Goal: Transaction & Acquisition: Purchase product/service

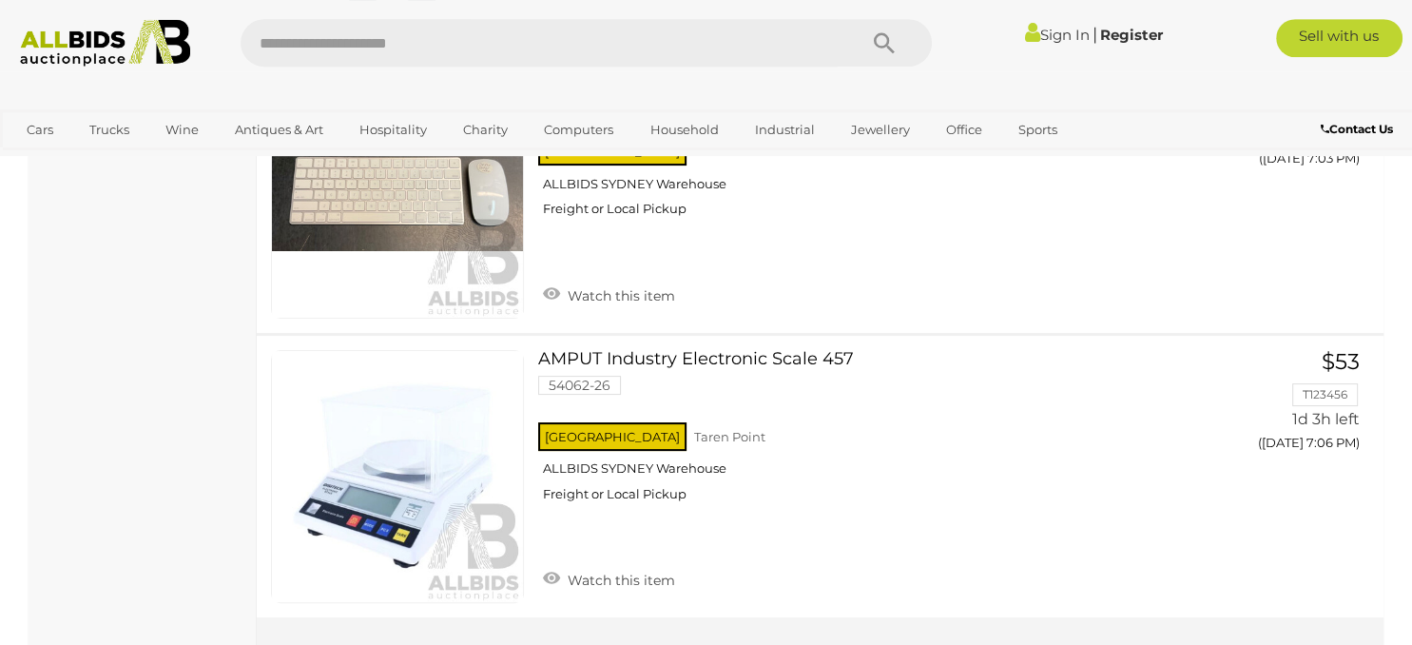
scroll to position [14395, 0]
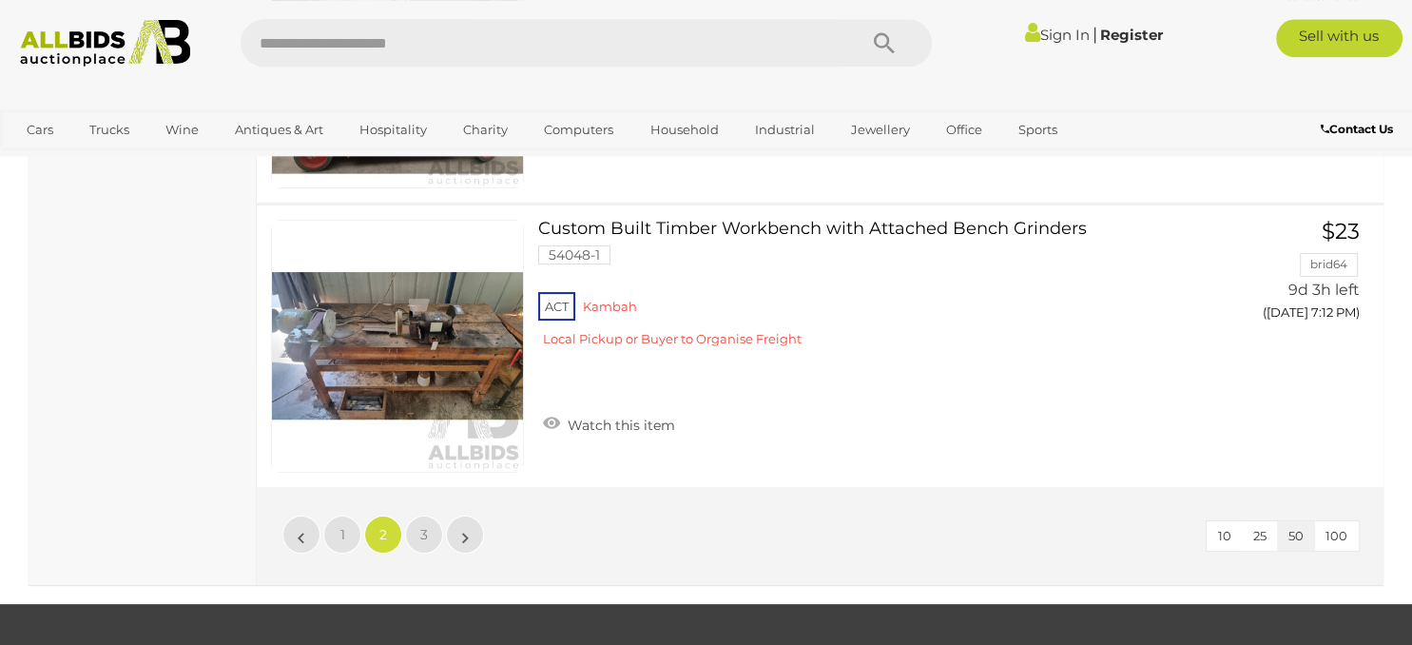
scroll to position [14415, 0]
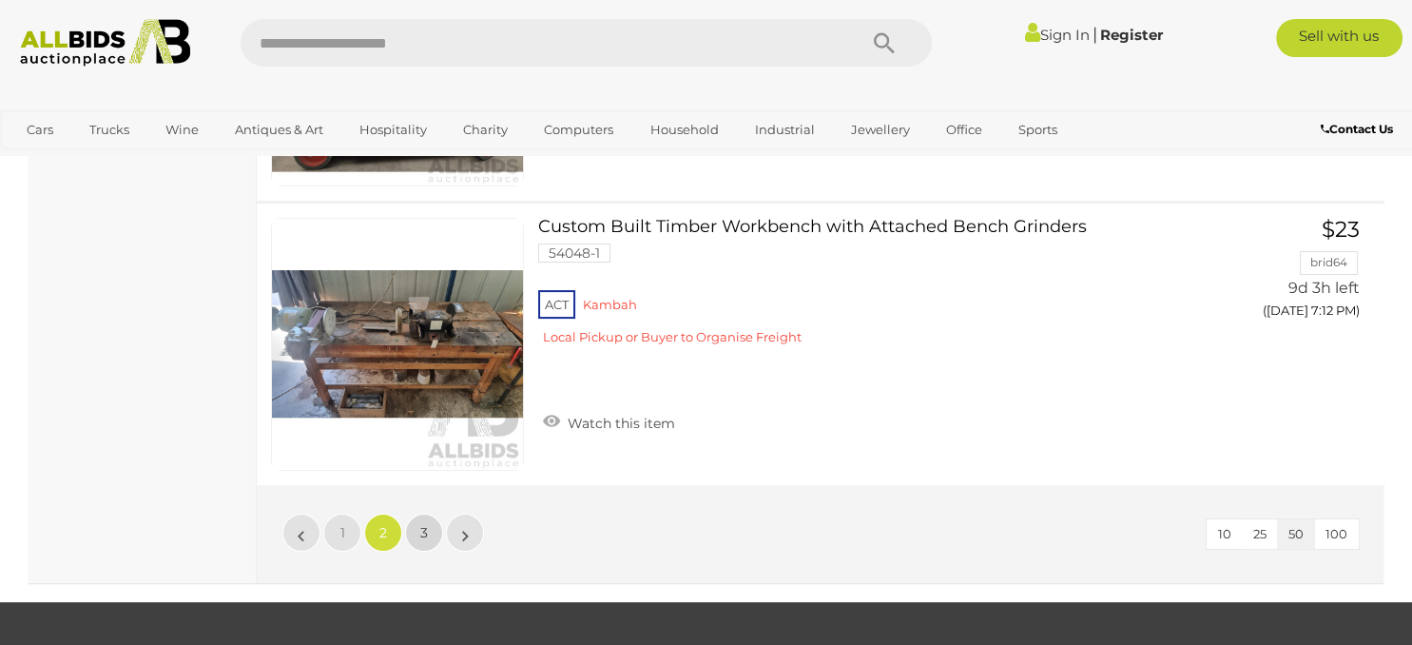
click at [430, 514] on link "3" at bounding box center [424, 533] width 38 height 38
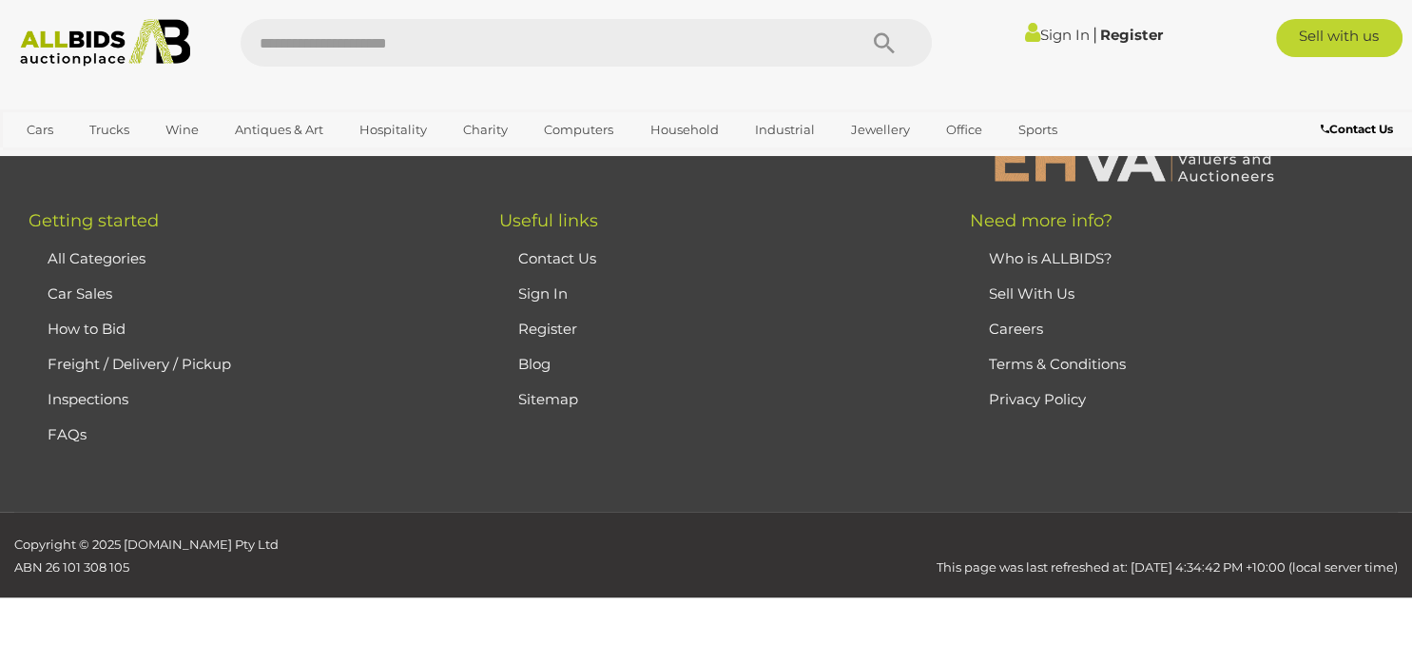
scroll to position [321, 0]
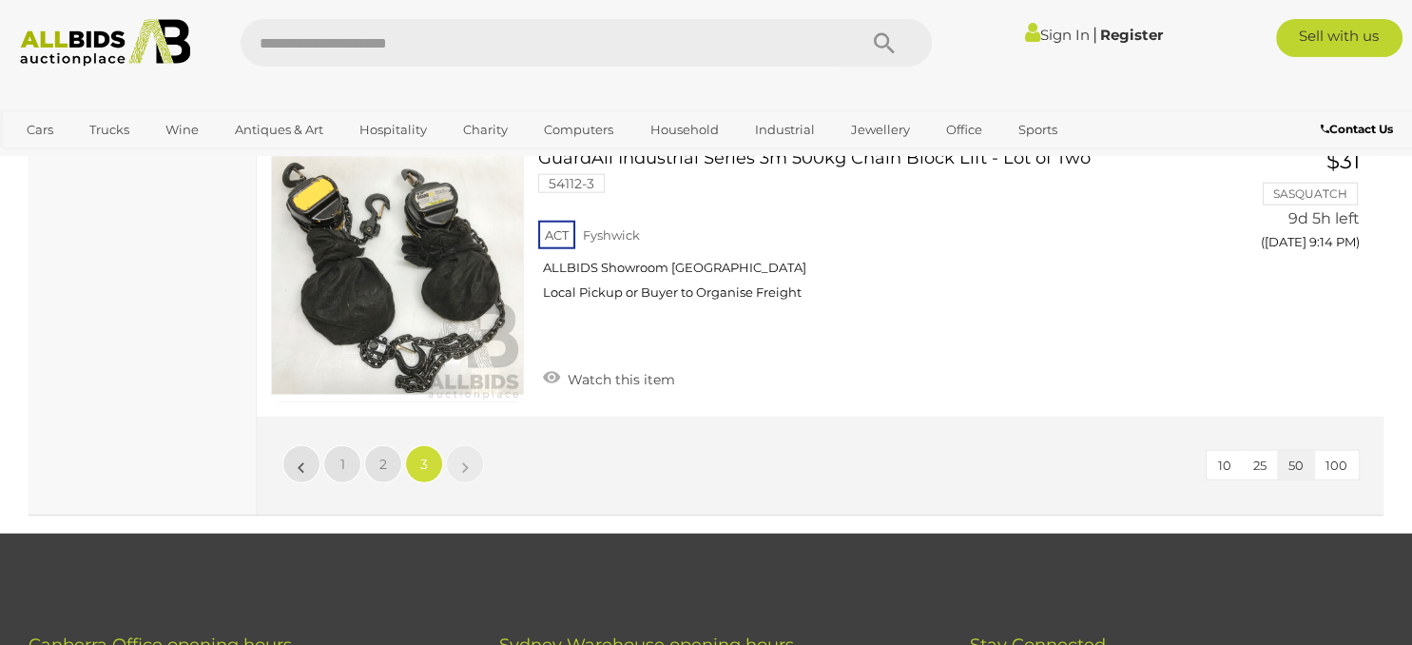
scroll to position [11854, 0]
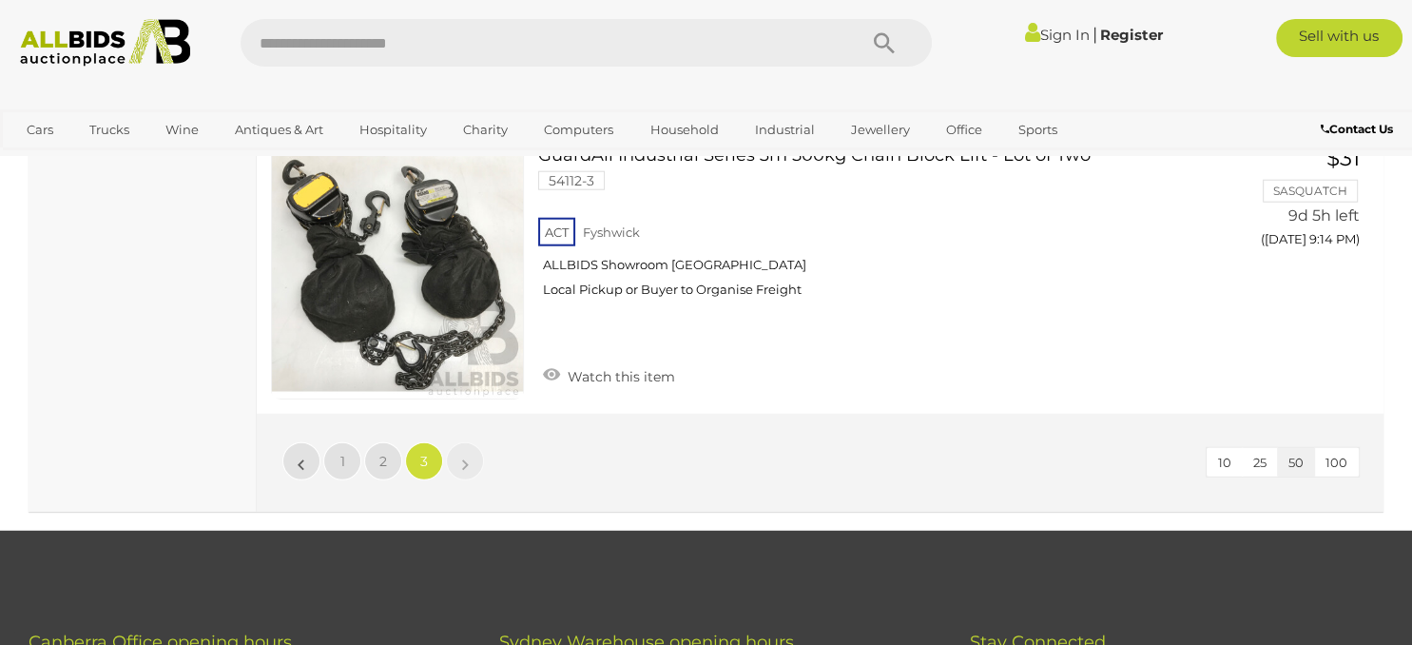
click at [97, 58] on img at bounding box center [105, 43] width 190 height 48
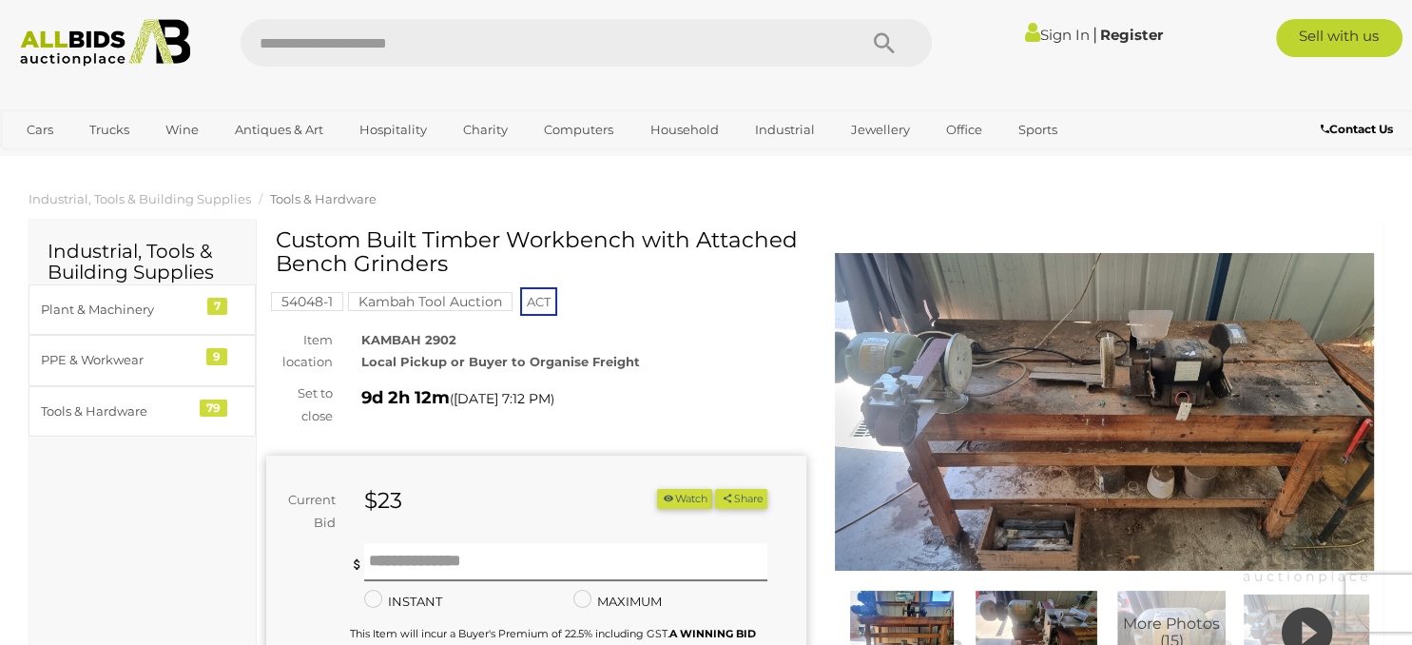
click at [423, 303] on mark "Kambah Tool Auction" at bounding box center [430, 301] width 165 height 19
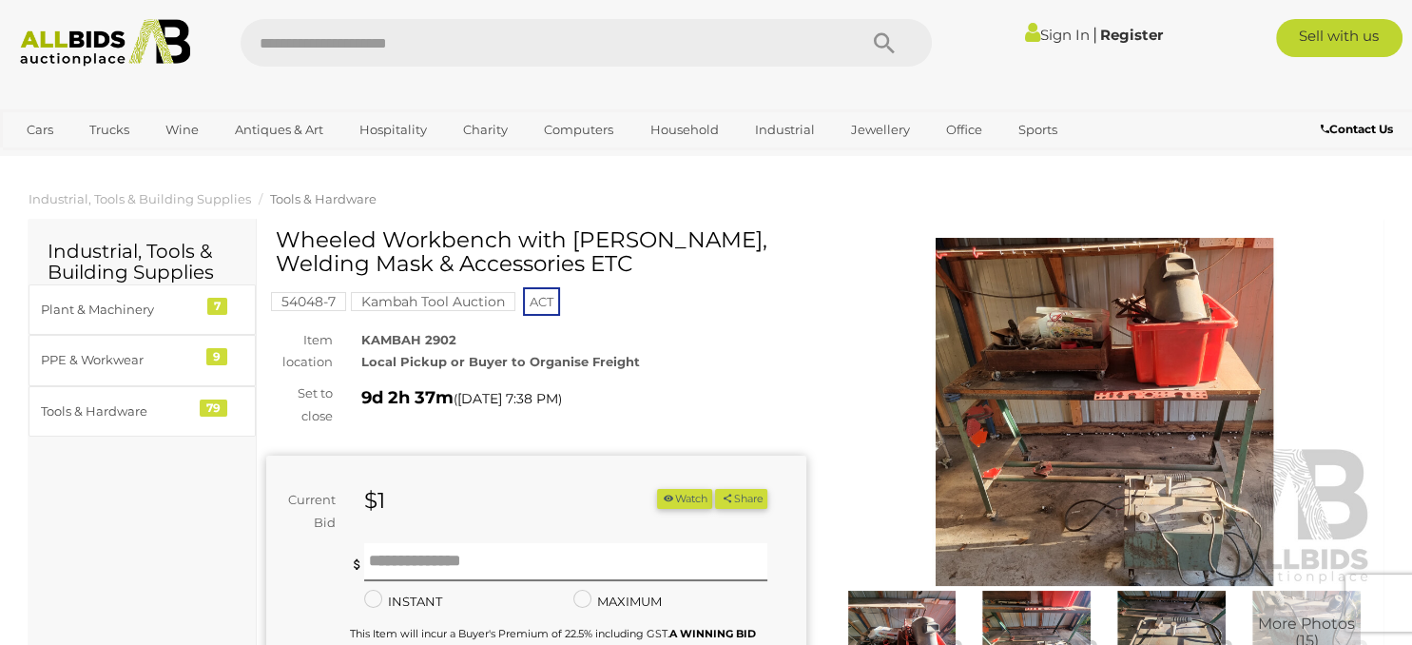
click at [1161, 441] on img at bounding box center [1105, 412] width 540 height 348
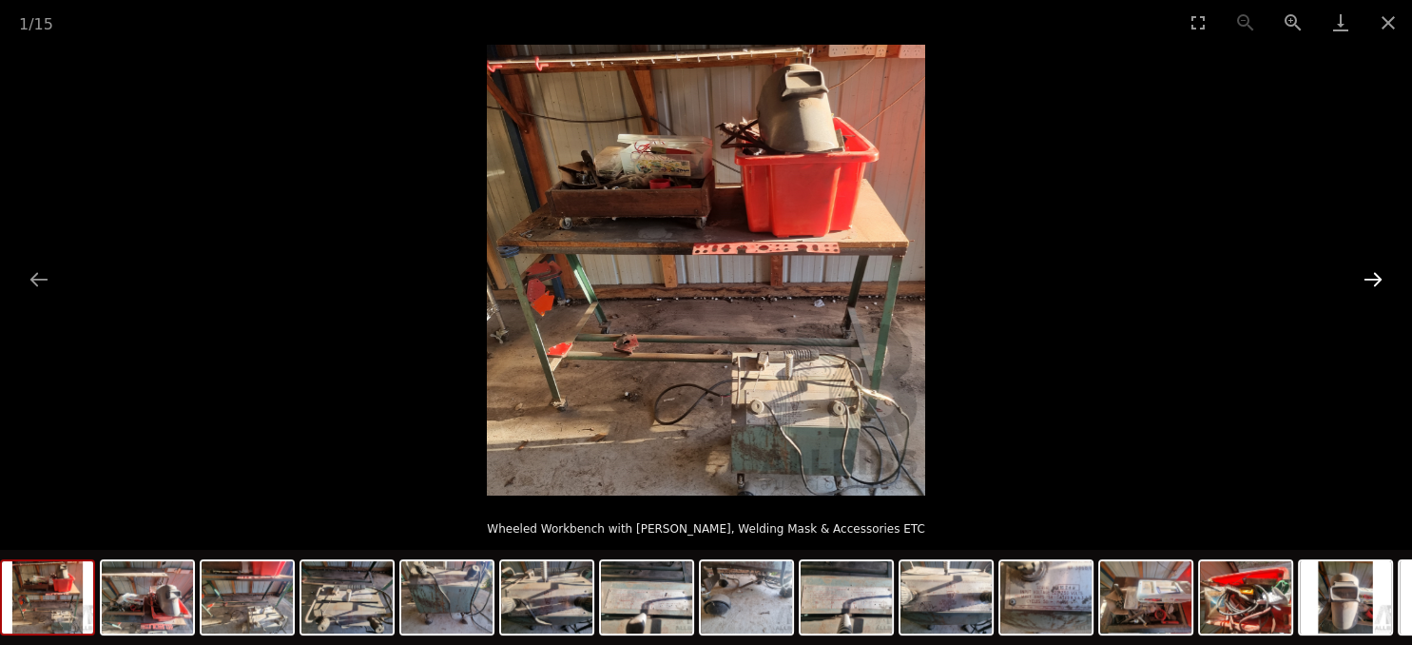
click at [1376, 275] on button "Next slide" at bounding box center [1373, 279] width 40 height 37
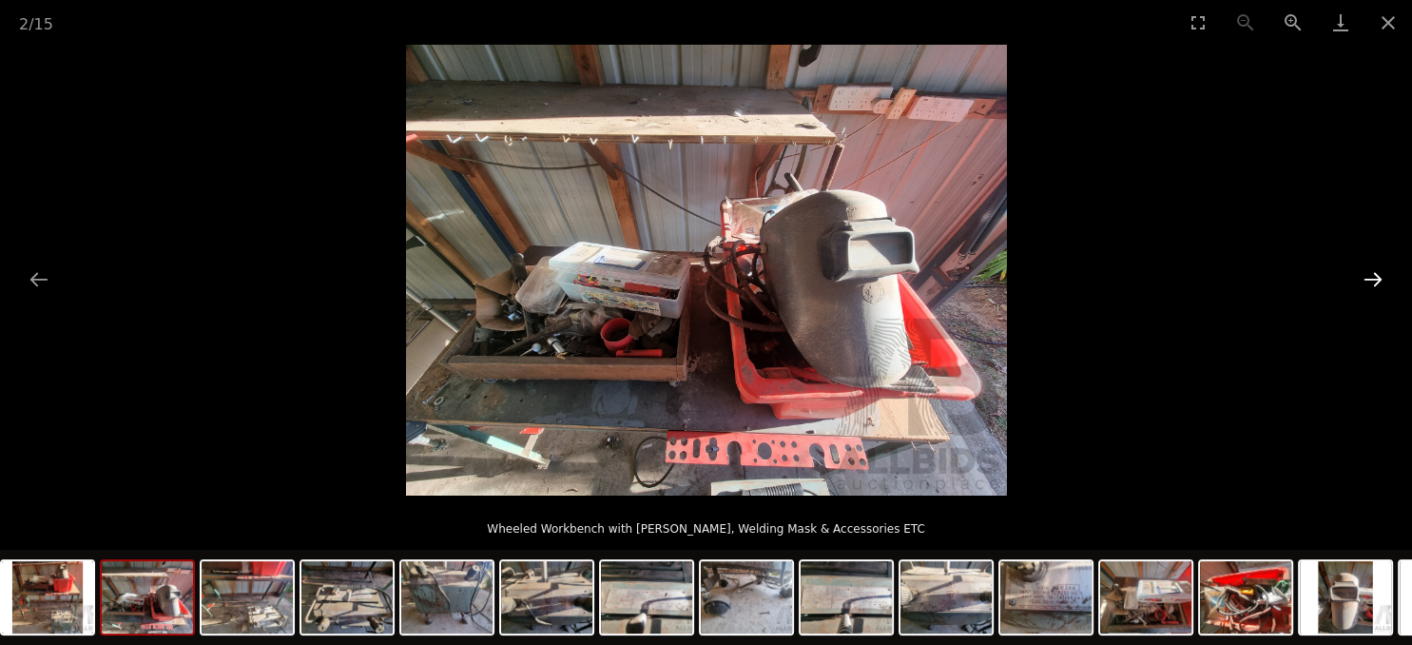
click at [1376, 275] on button "Next slide" at bounding box center [1373, 279] width 40 height 37
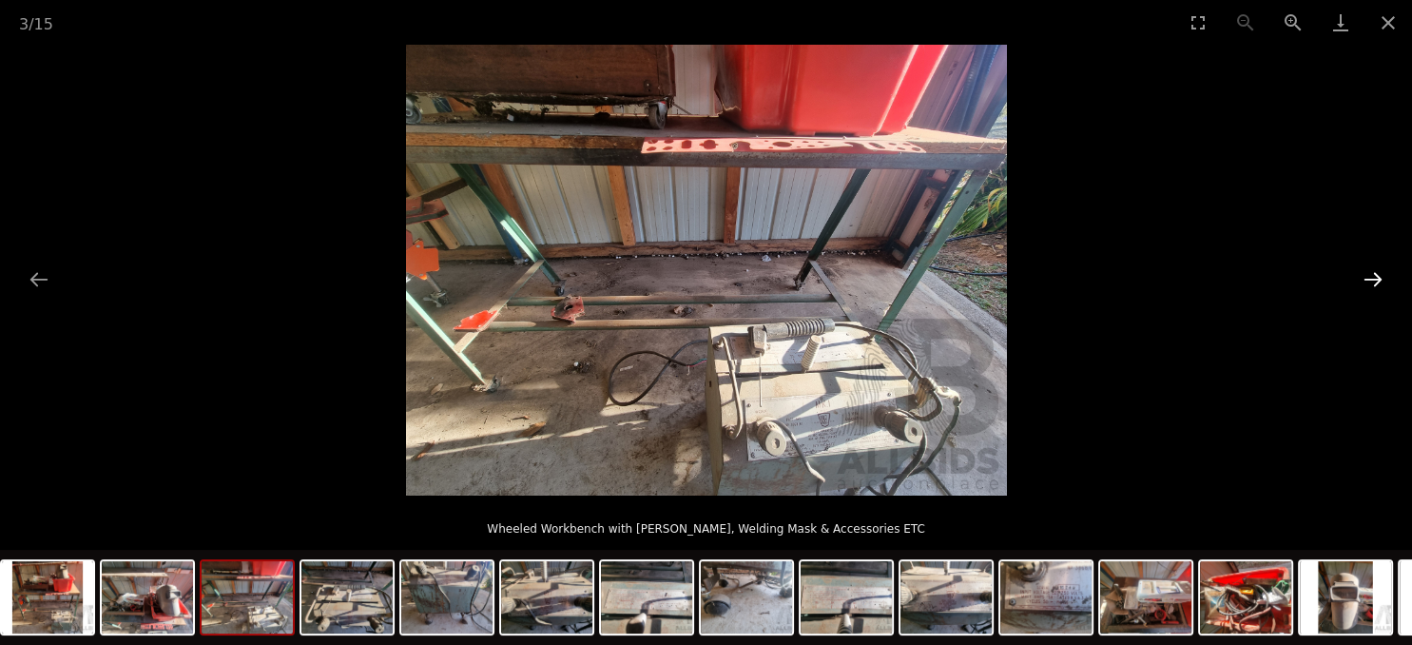
click at [1376, 275] on button "Next slide" at bounding box center [1373, 279] width 40 height 37
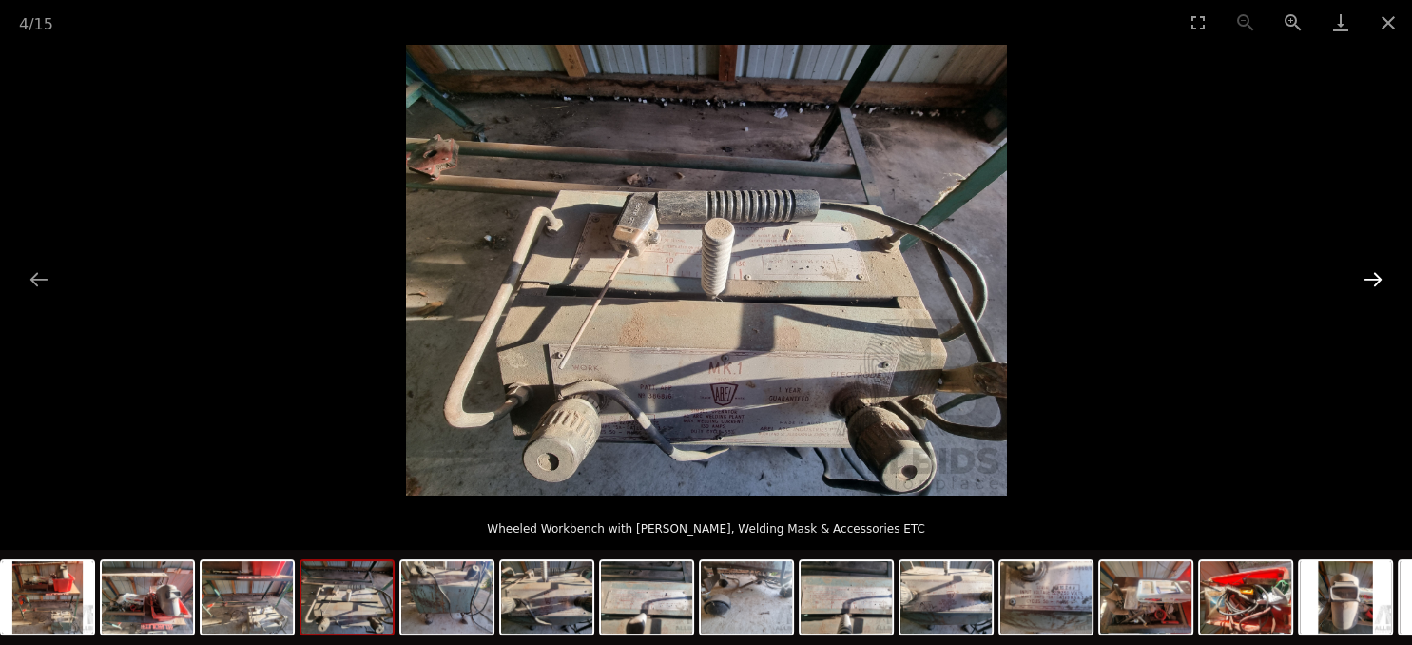
click at [1376, 275] on button "Next slide" at bounding box center [1373, 279] width 40 height 37
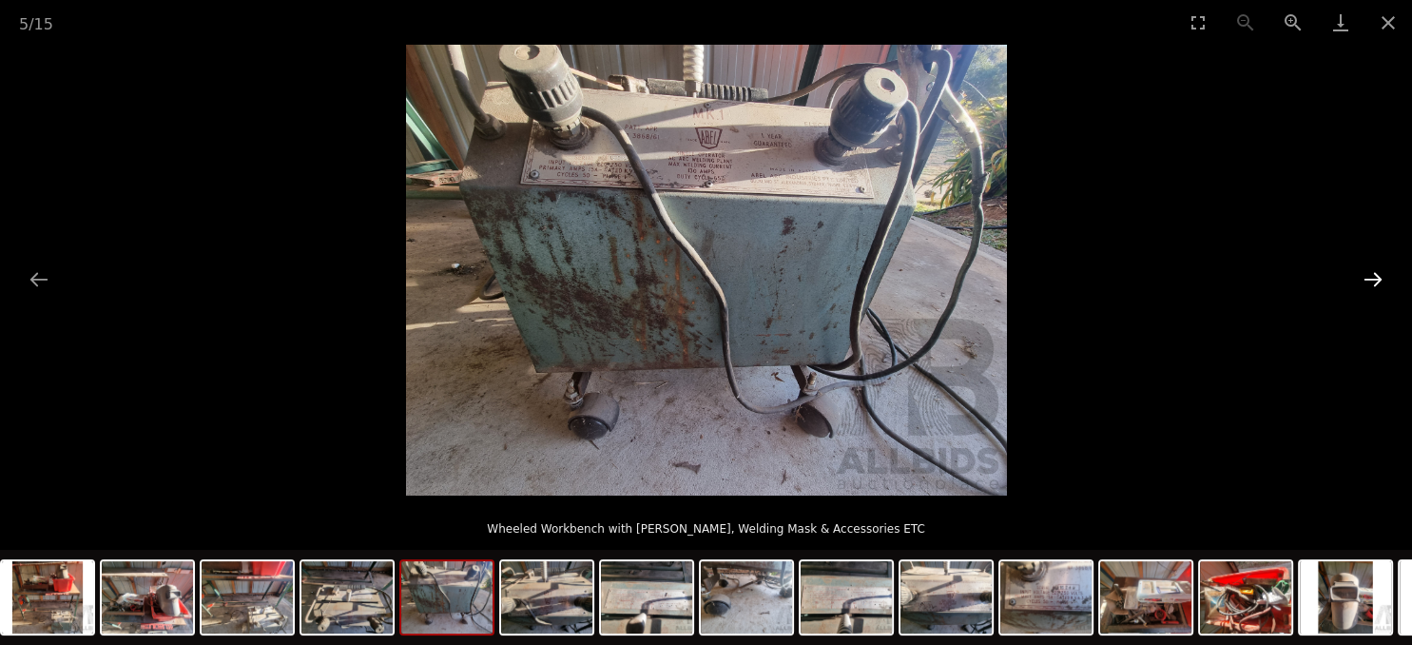
click at [1376, 275] on button "Next slide" at bounding box center [1373, 279] width 40 height 37
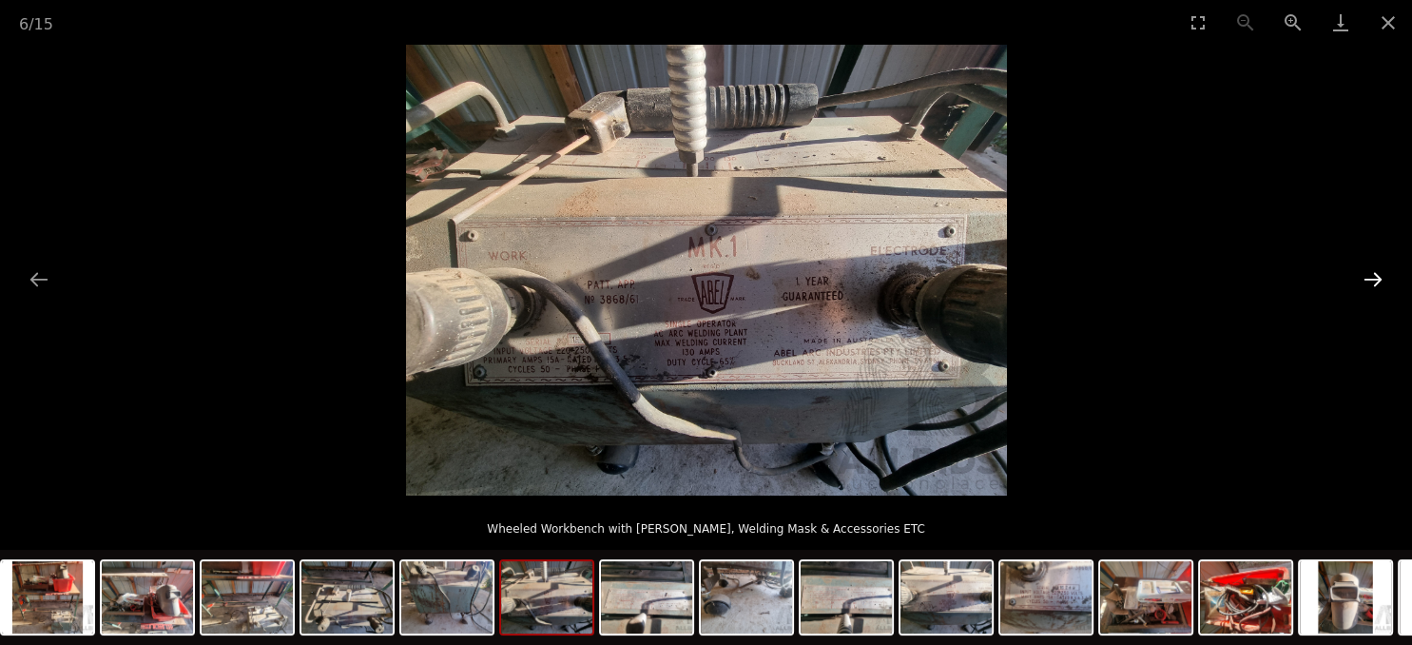
click at [1376, 275] on button "Next slide" at bounding box center [1373, 279] width 40 height 37
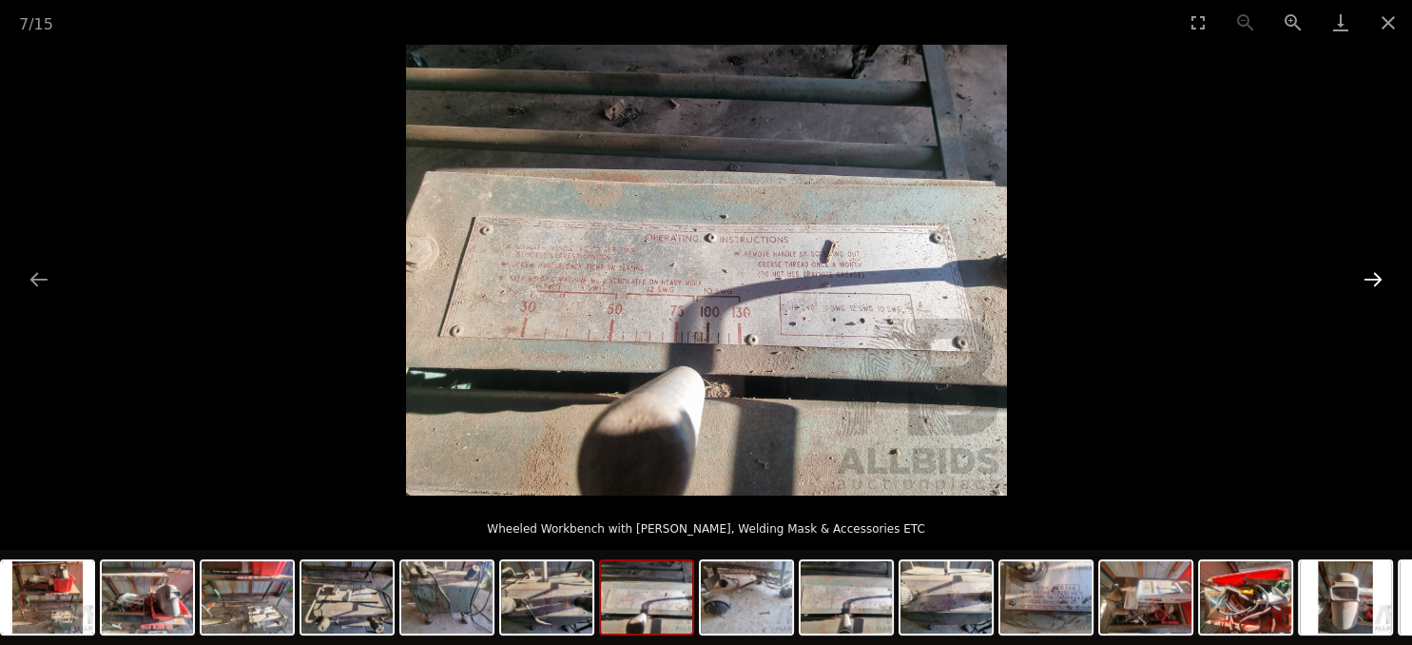
click at [1376, 275] on button "Next slide" at bounding box center [1373, 279] width 40 height 37
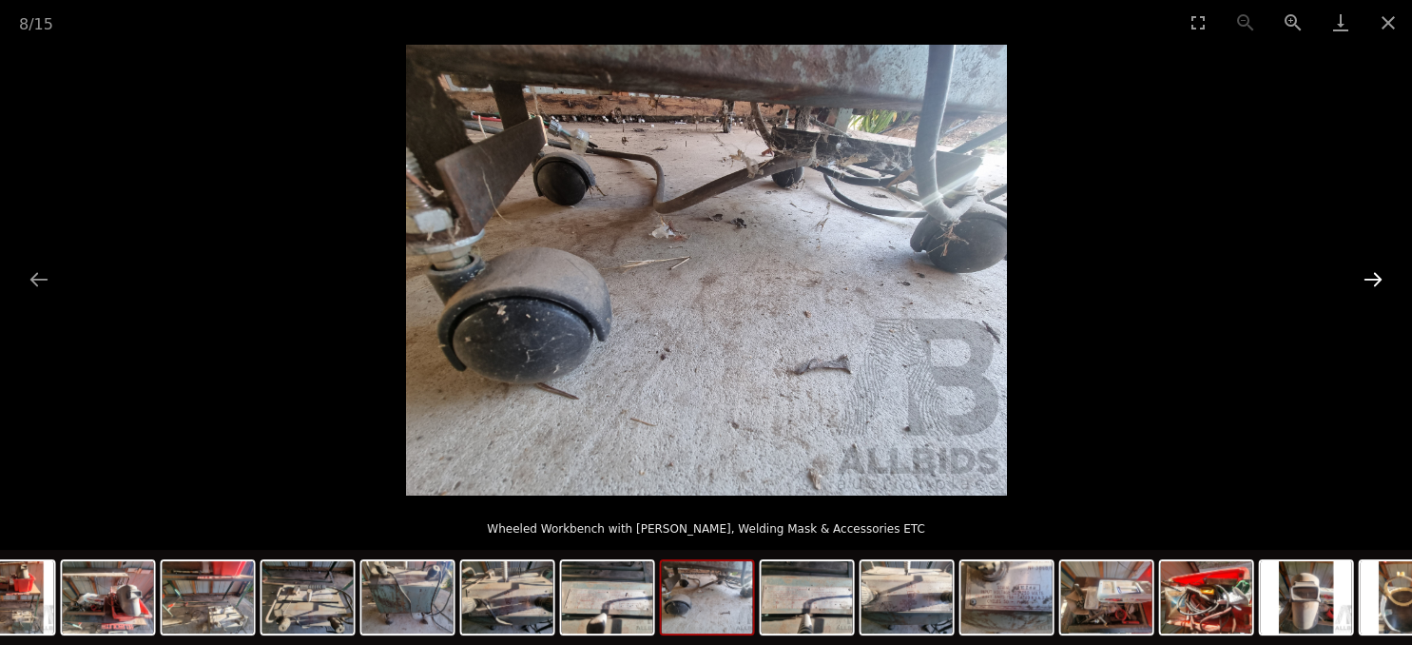
click at [1376, 275] on button "Next slide" at bounding box center [1373, 279] width 40 height 37
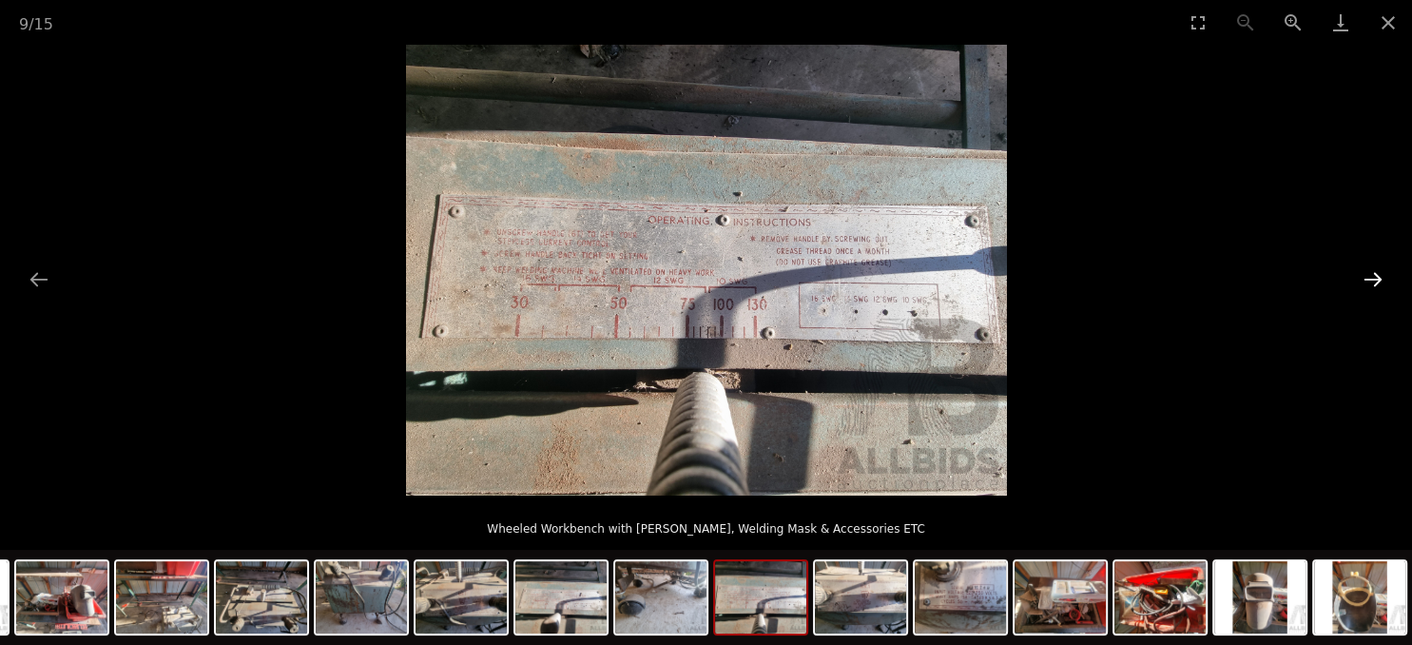
click at [1376, 275] on button "Next slide" at bounding box center [1373, 279] width 40 height 37
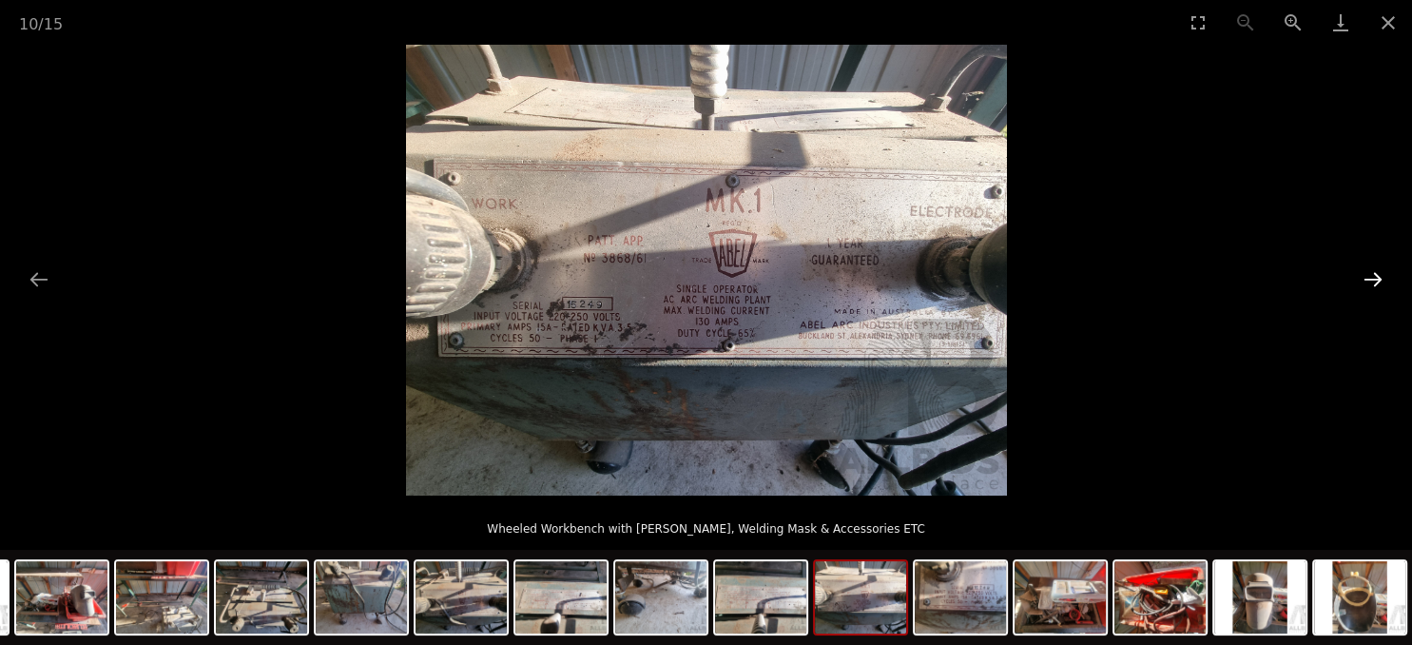
click at [1376, 275] on button "Next slide" at bounding box center [1373, 279] width 40 height 37
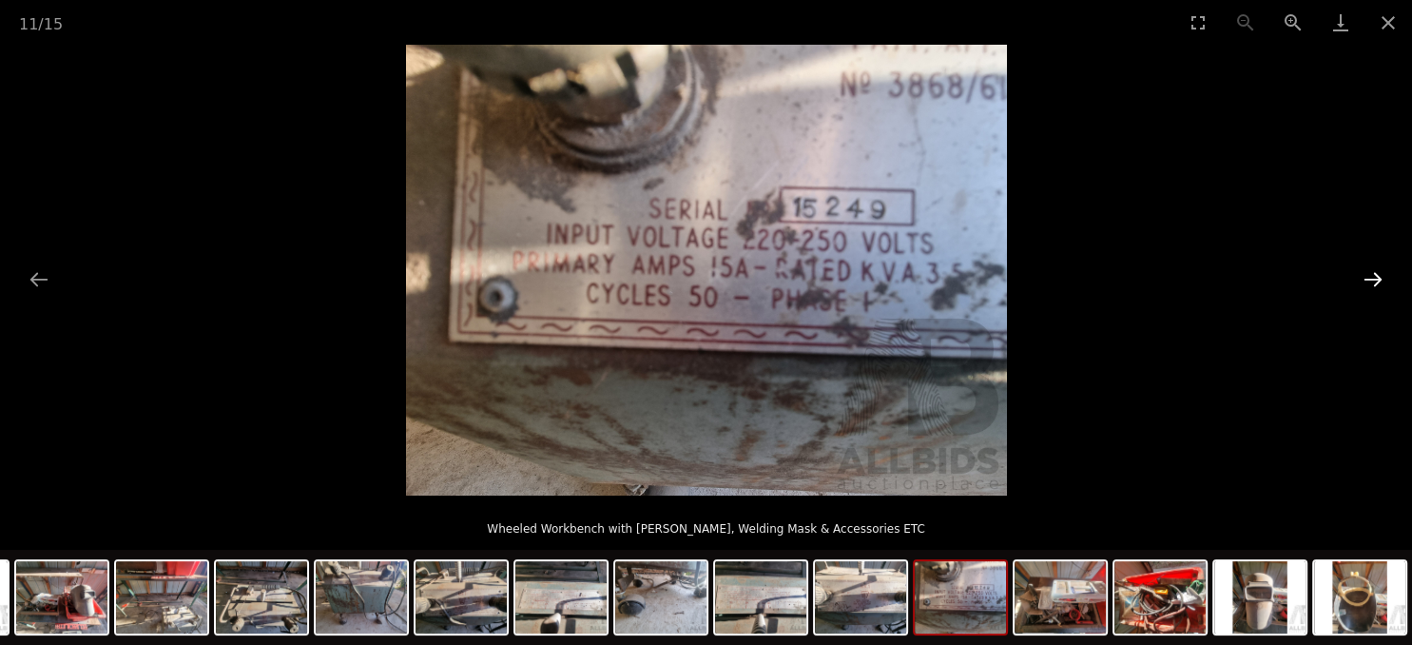
click at [1376, 275] on button "Next slide" at bounding box center [1373, 279] width 40 height 37
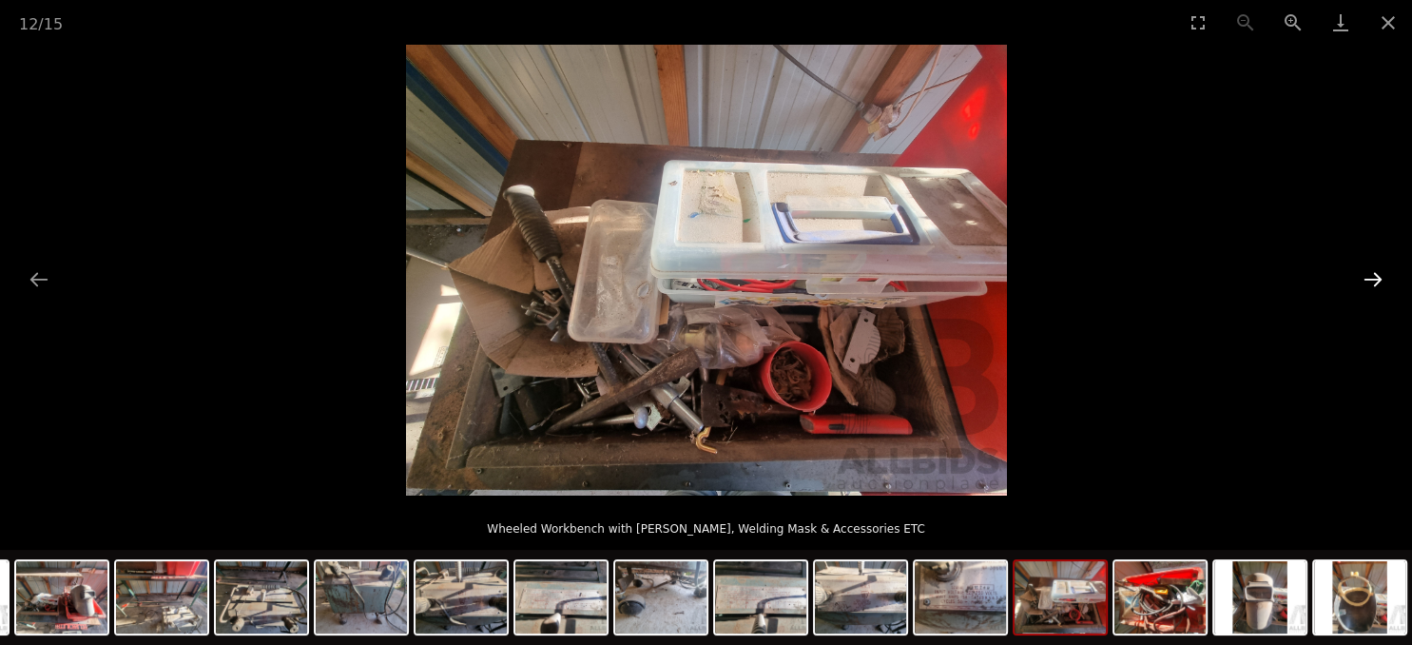
click at [1376, 275] on button "Next slide" at bounding box center [1373, 279] width 40 height 37
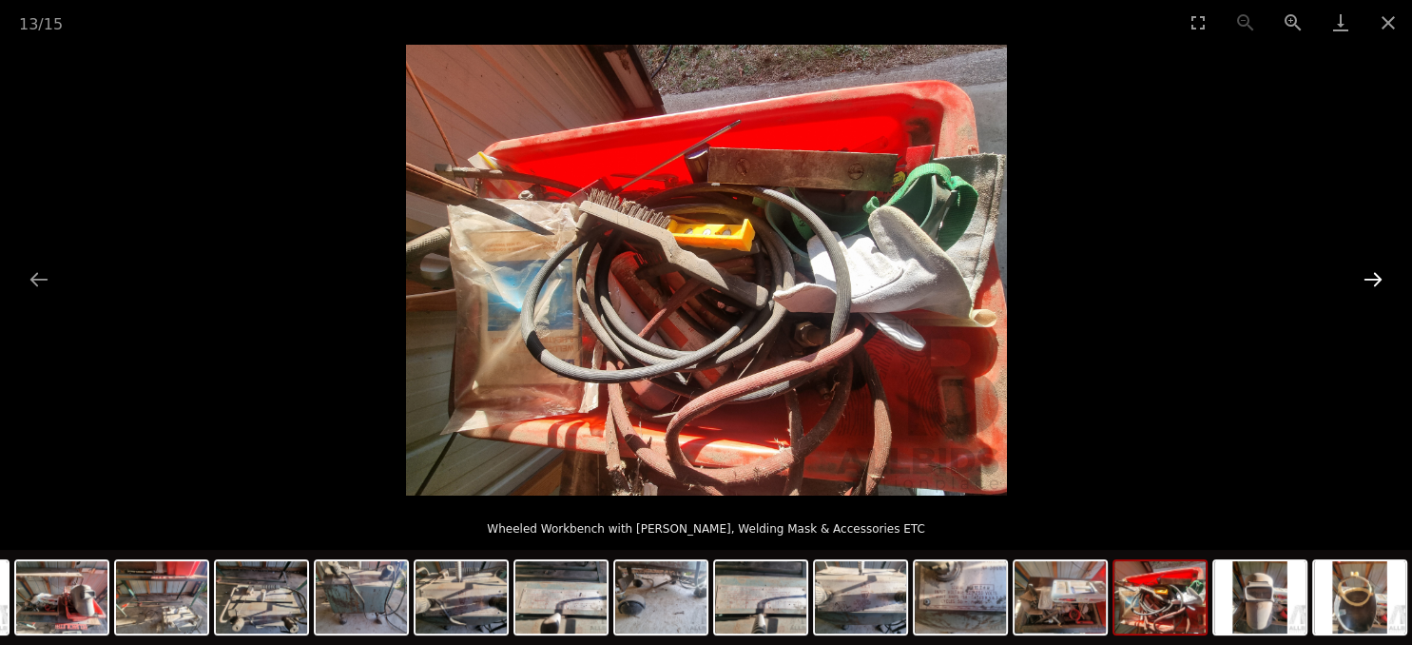
click at [1376, 275] on button "Next slide" at bounding box center [1373, 279] width 40 height 37
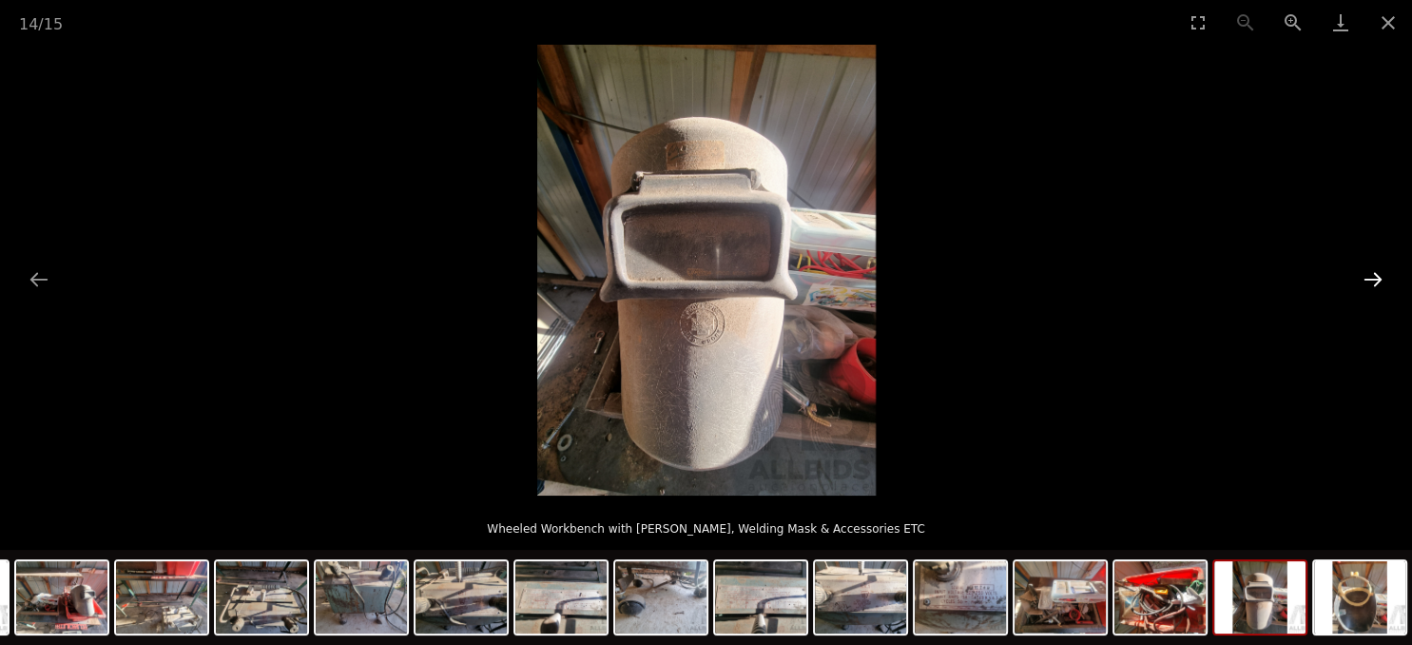
click at [1376, 275] on button "Next slide" at bounding box center [1373, 279] width 40 height 37
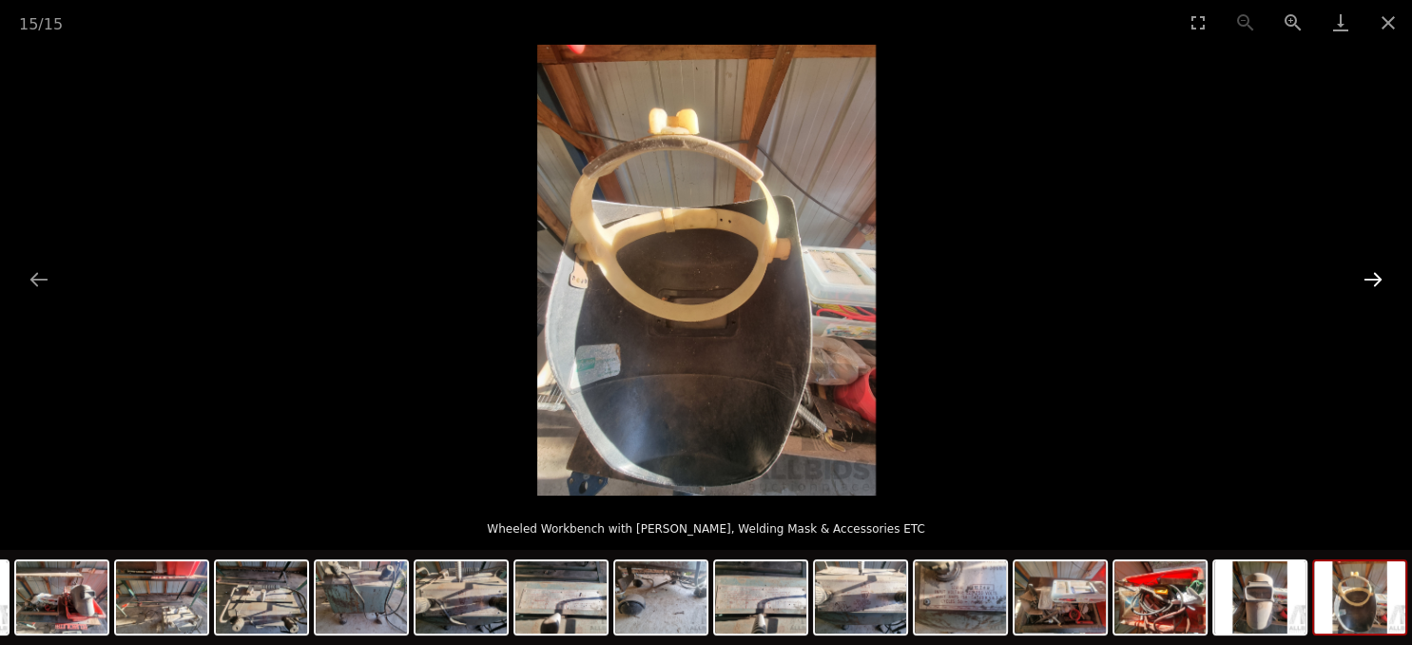
click at [1376, 275] on button "Next slide" at bounding box center [1373, 279] width 40 height 37
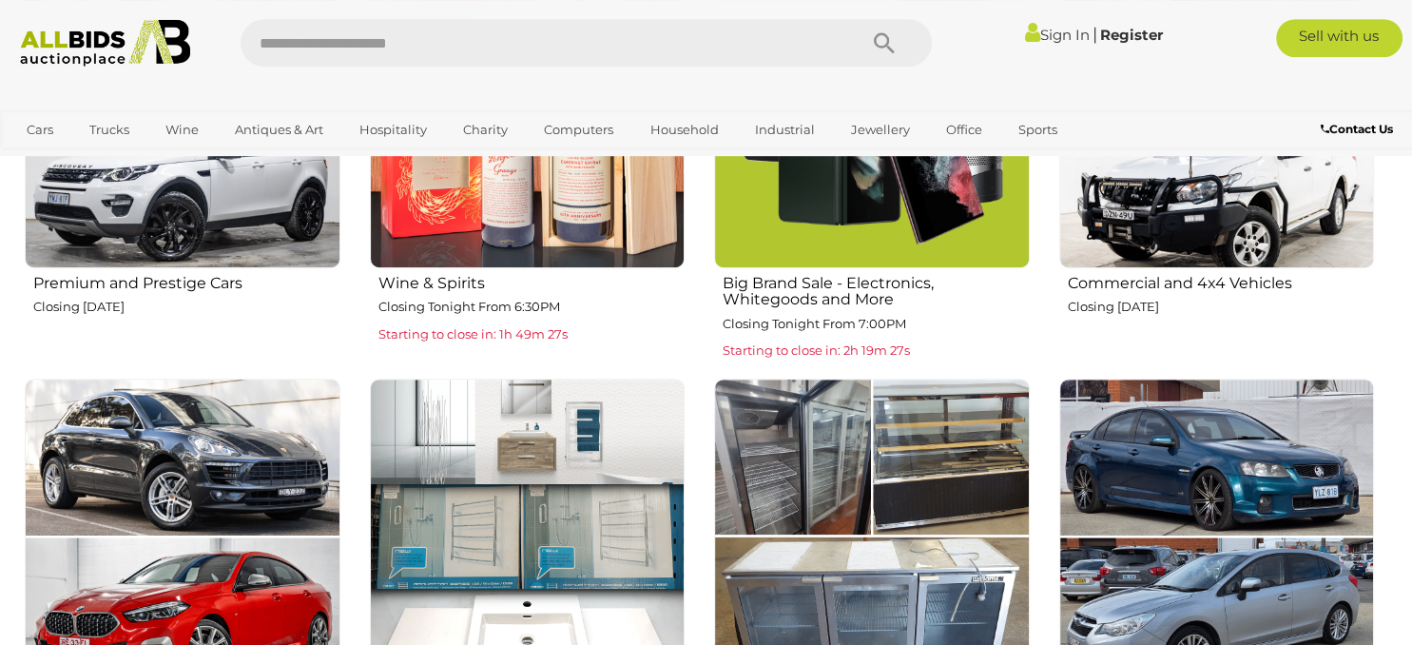
scroll to position [1363, 0]
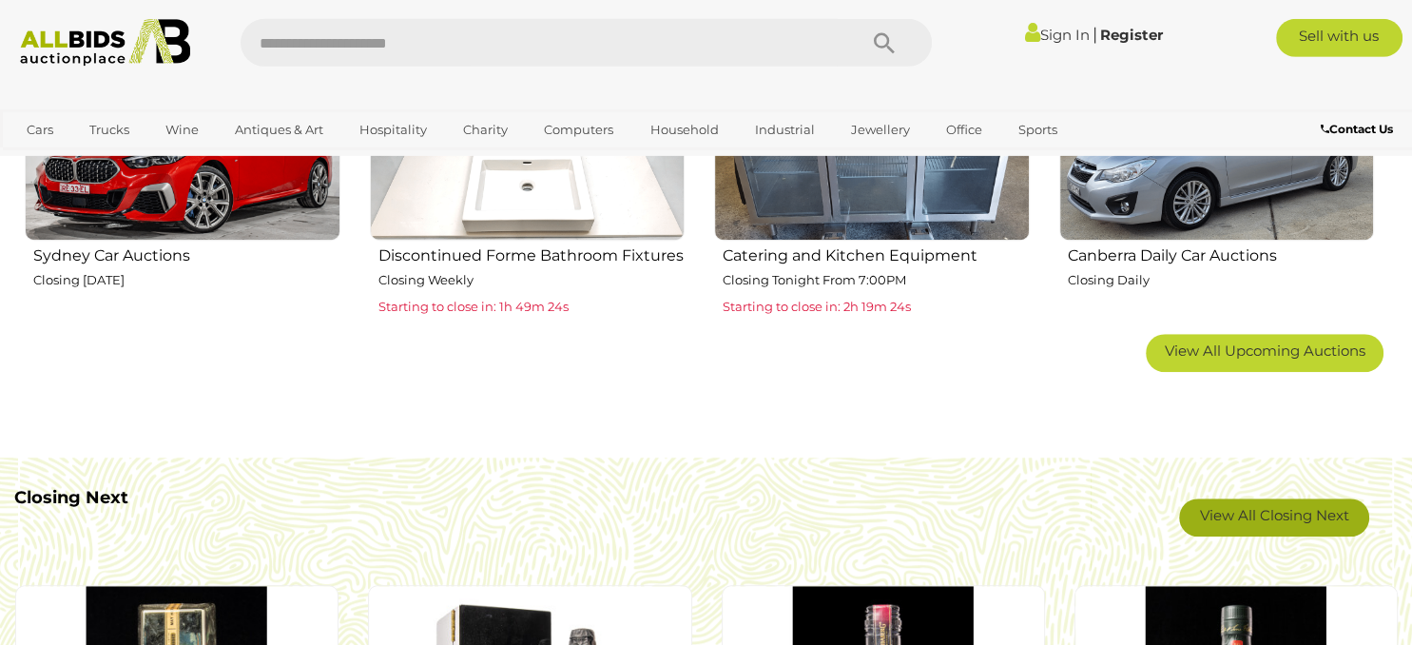
click at [1274, 522] on link "View All Closing Next" at bounding box center [1274, 517] width 190 height 38
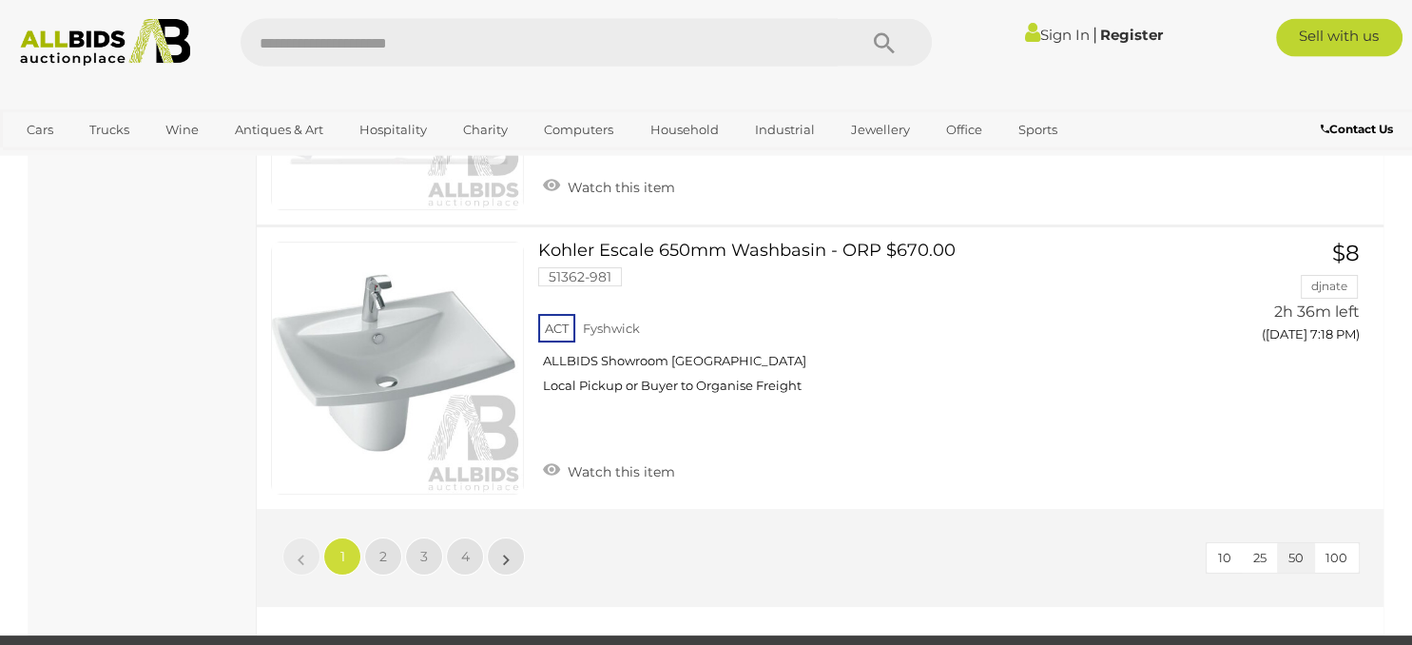
scroll to position [14329, 0]
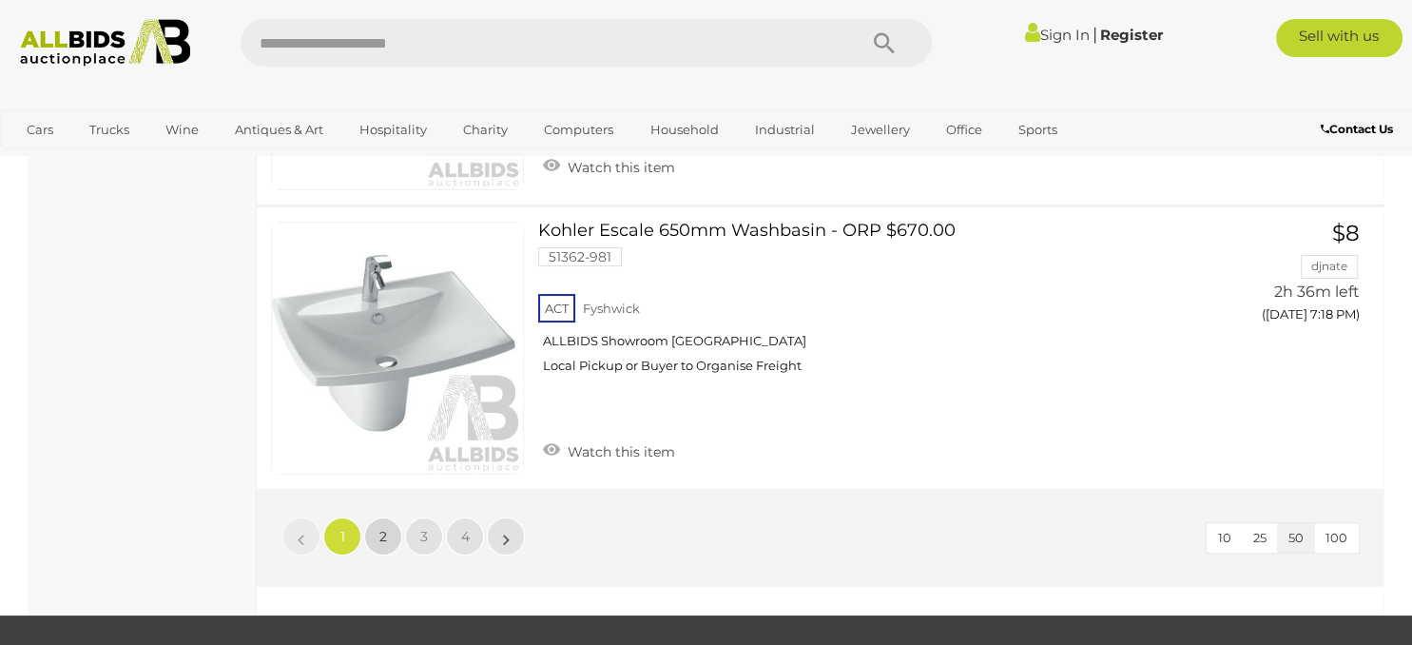
click at [388, 517] on link "2" at bounding box center [383, 536] width 38 height 38
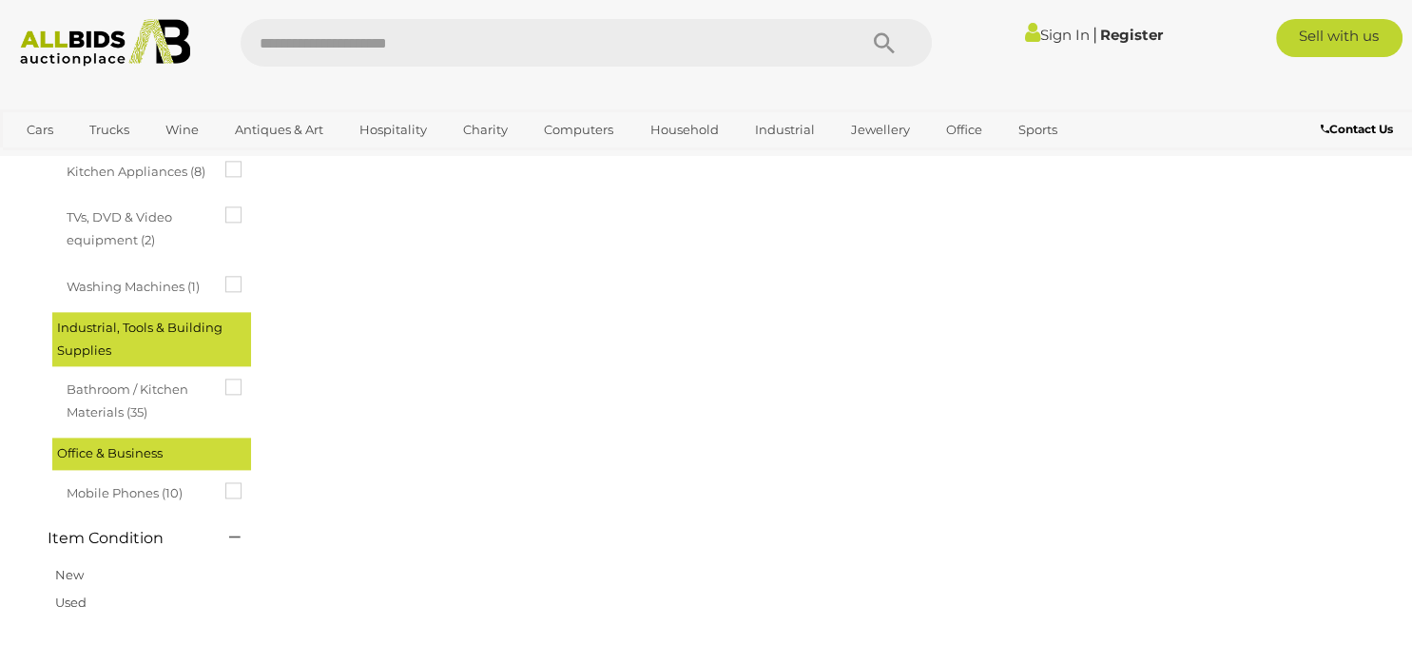
scroll to position [97, 0]
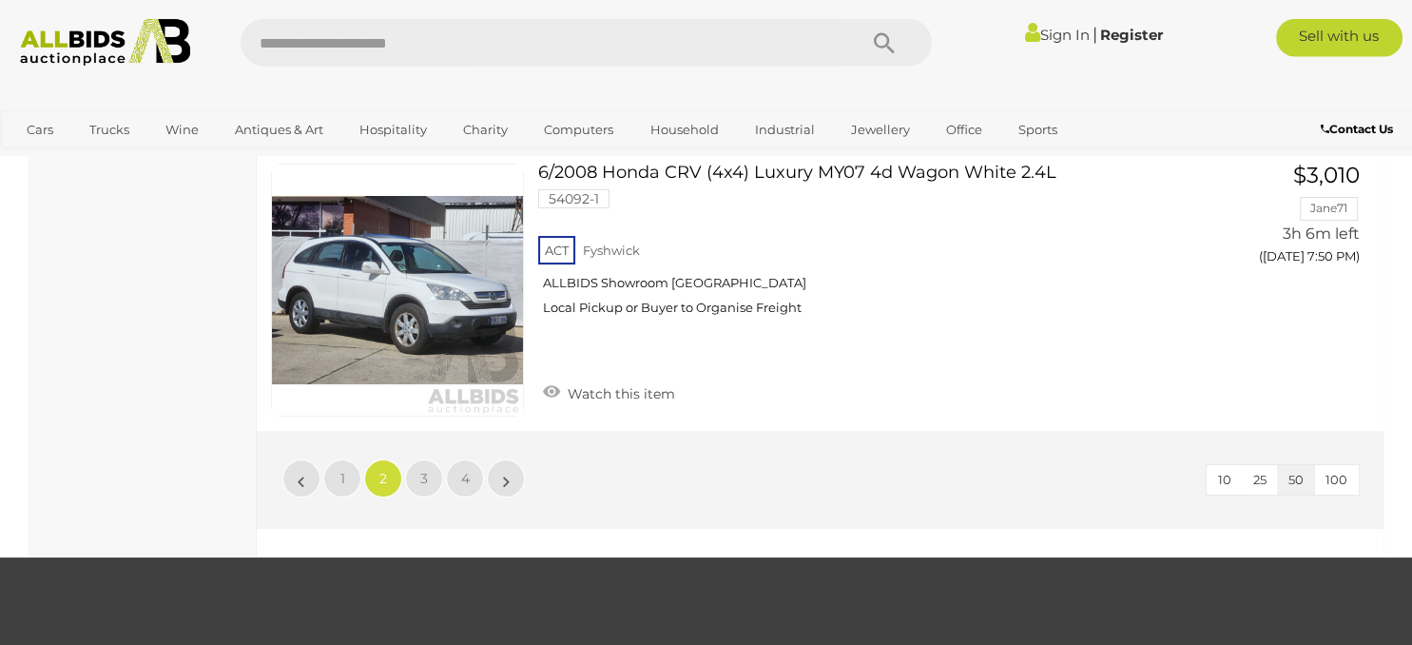
scroll to position [14326, 0]
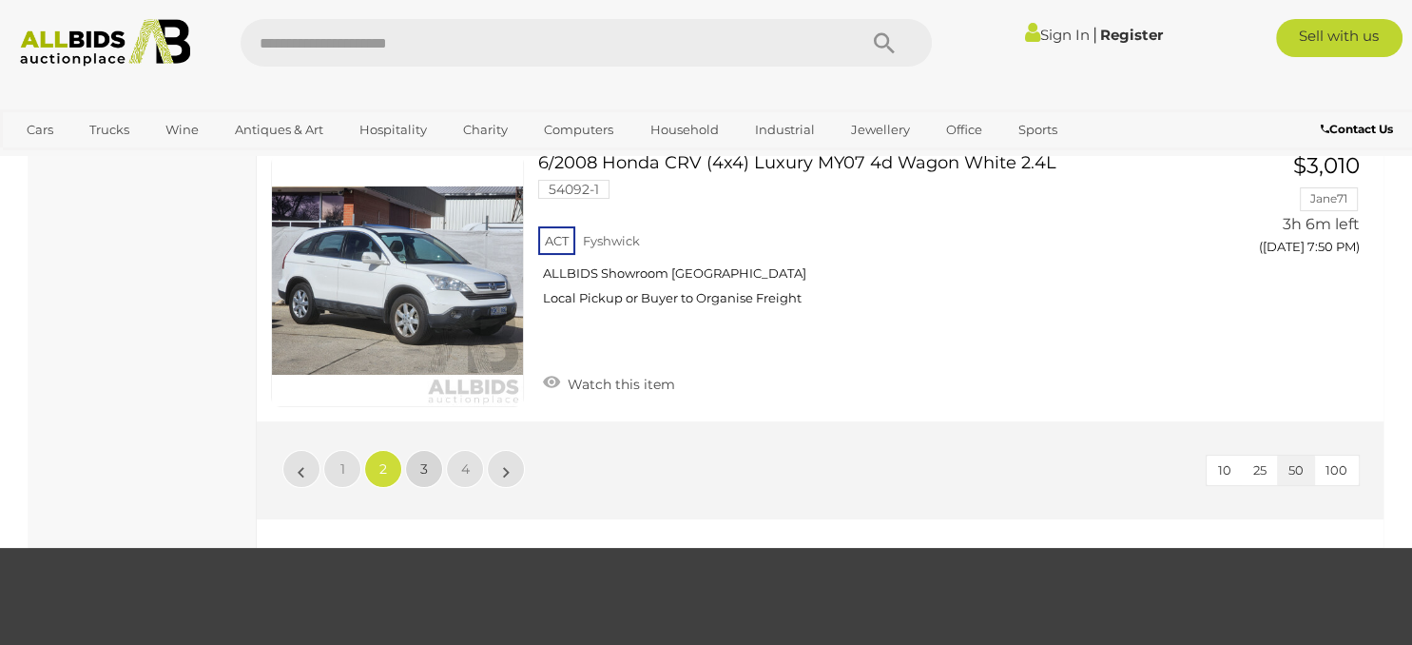
click at [431, 450] on link "3" at bounding box center [424, 469] width 38 height 38
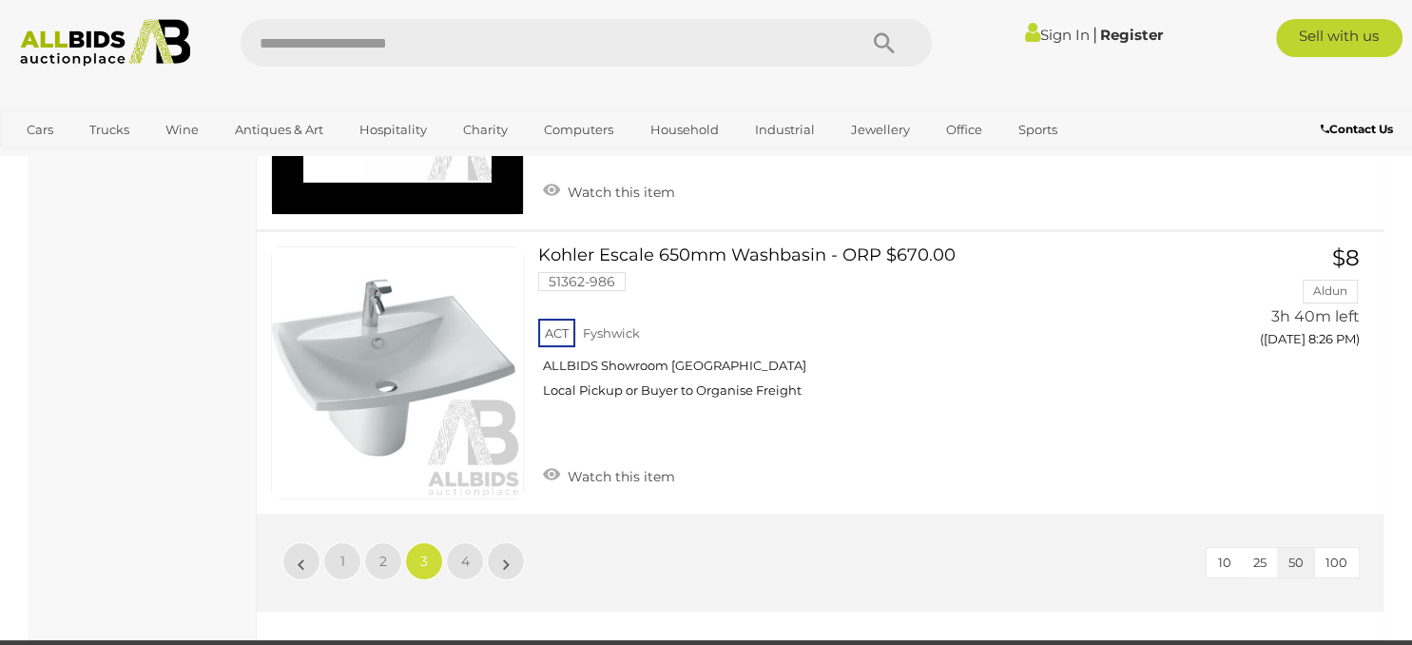
scroll to position [14259, 0]
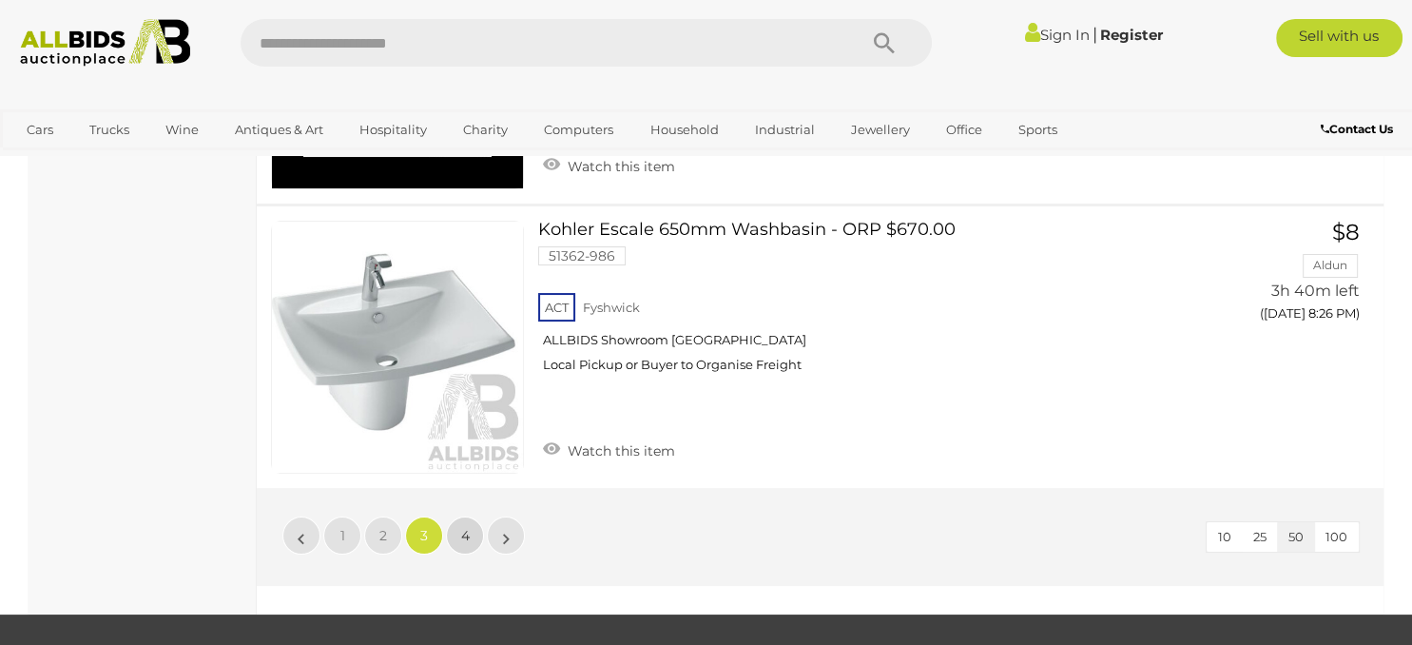
click at [470, 516] on link "4" at bounding box center [465, 535] width 38 height 38
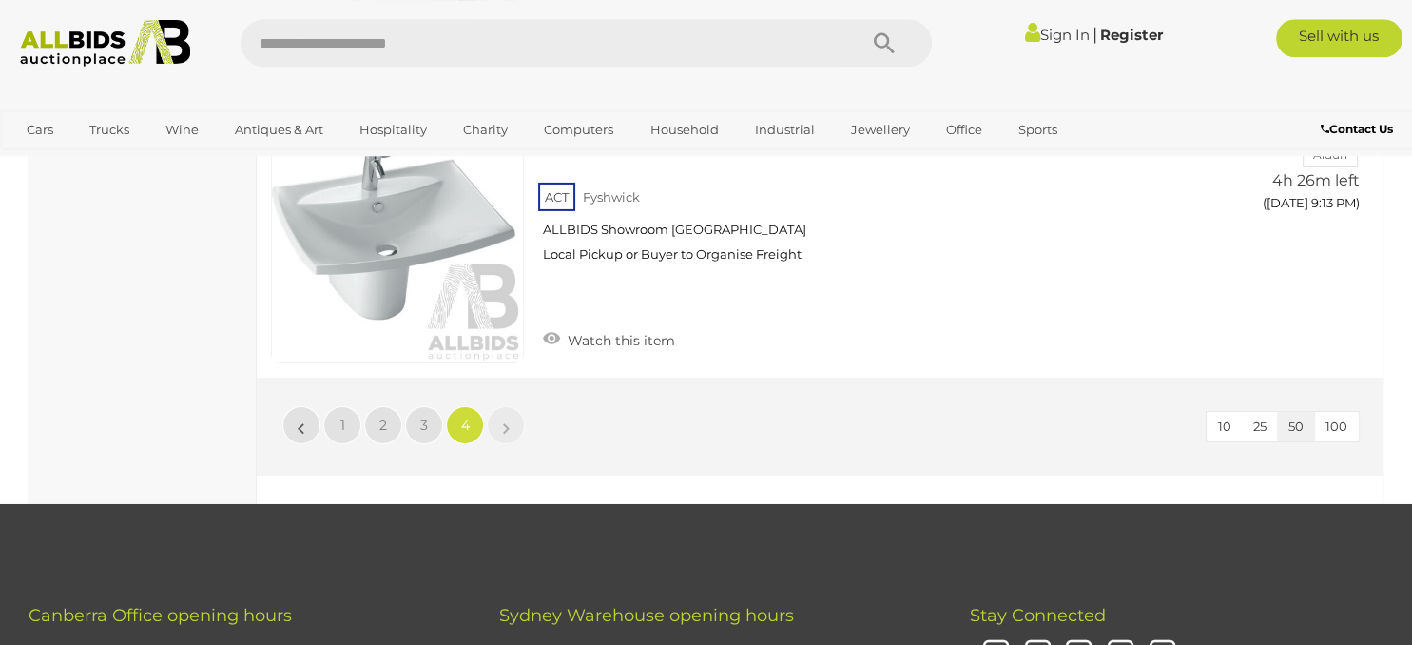
scroll to position [6341, 0]
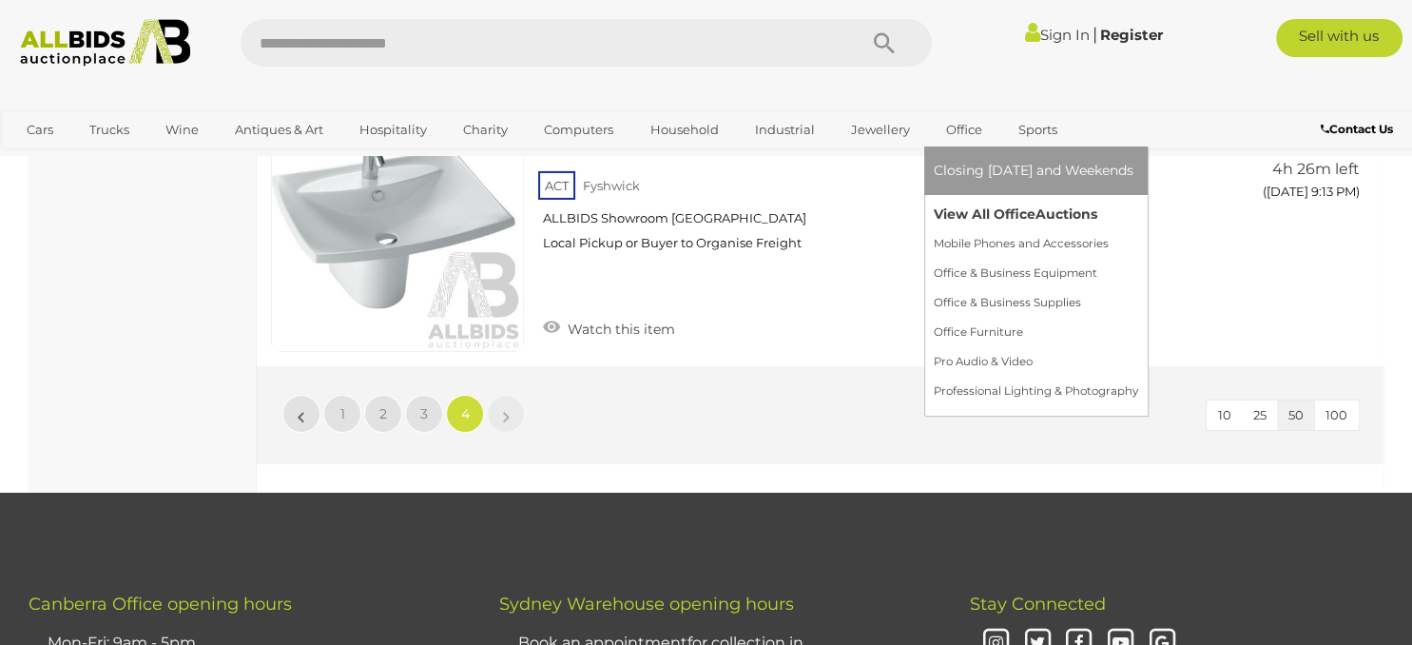
click at [957, 220] on link "View All Office Auctions" at bounding box center [1036, 214] width 204 height 29
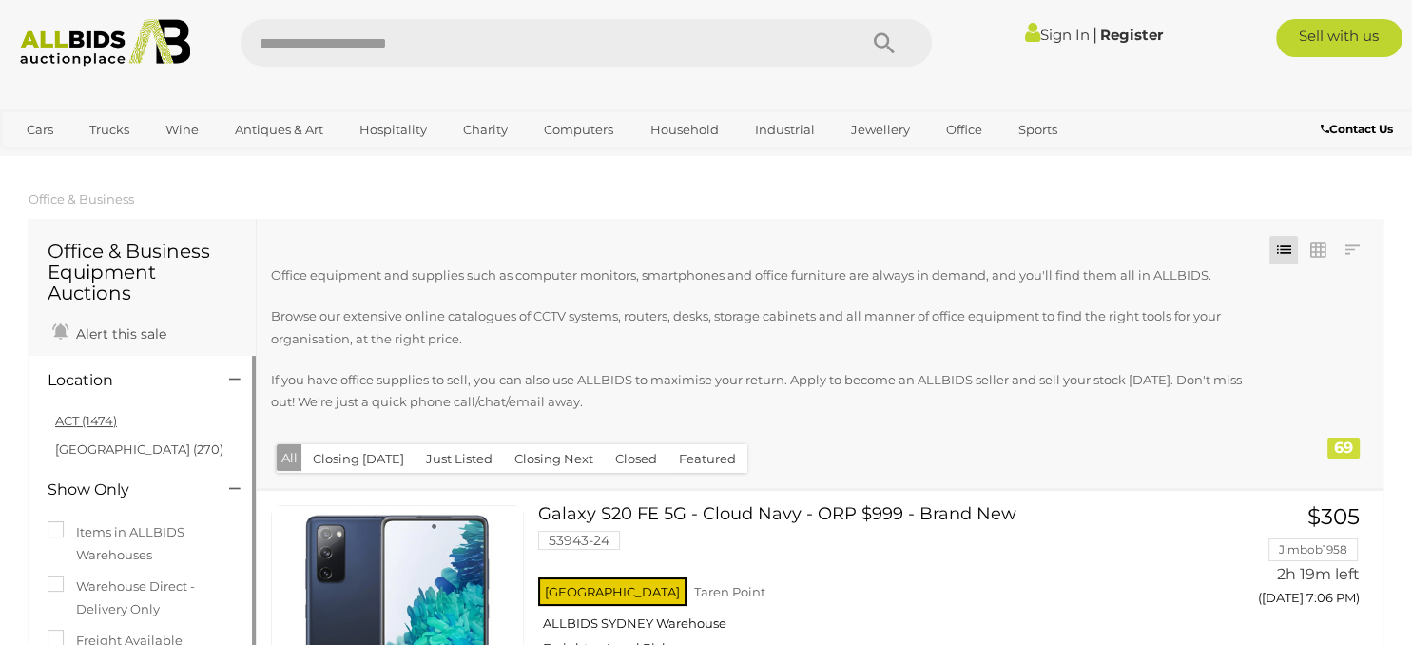
click at [79, 418] on link "ACT (1474)" at bounding box center [86, 420] width 62 height 15
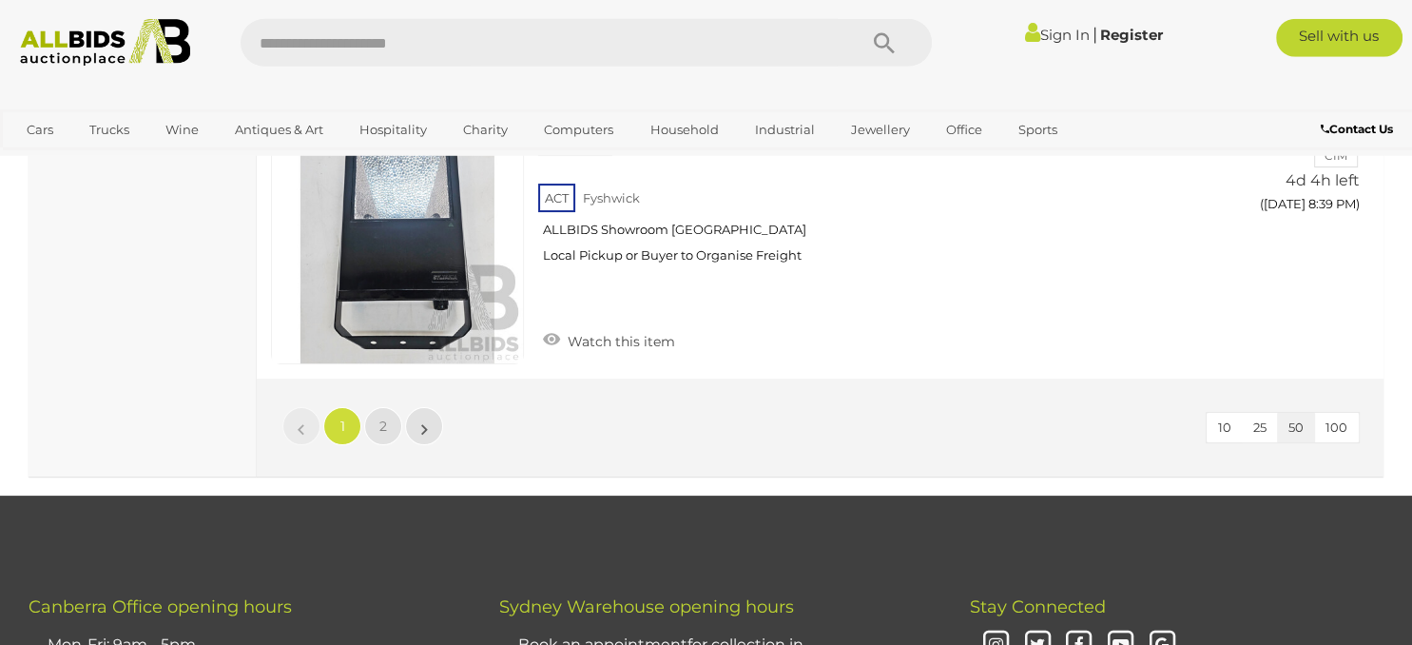
scroll to position [14396, 0]
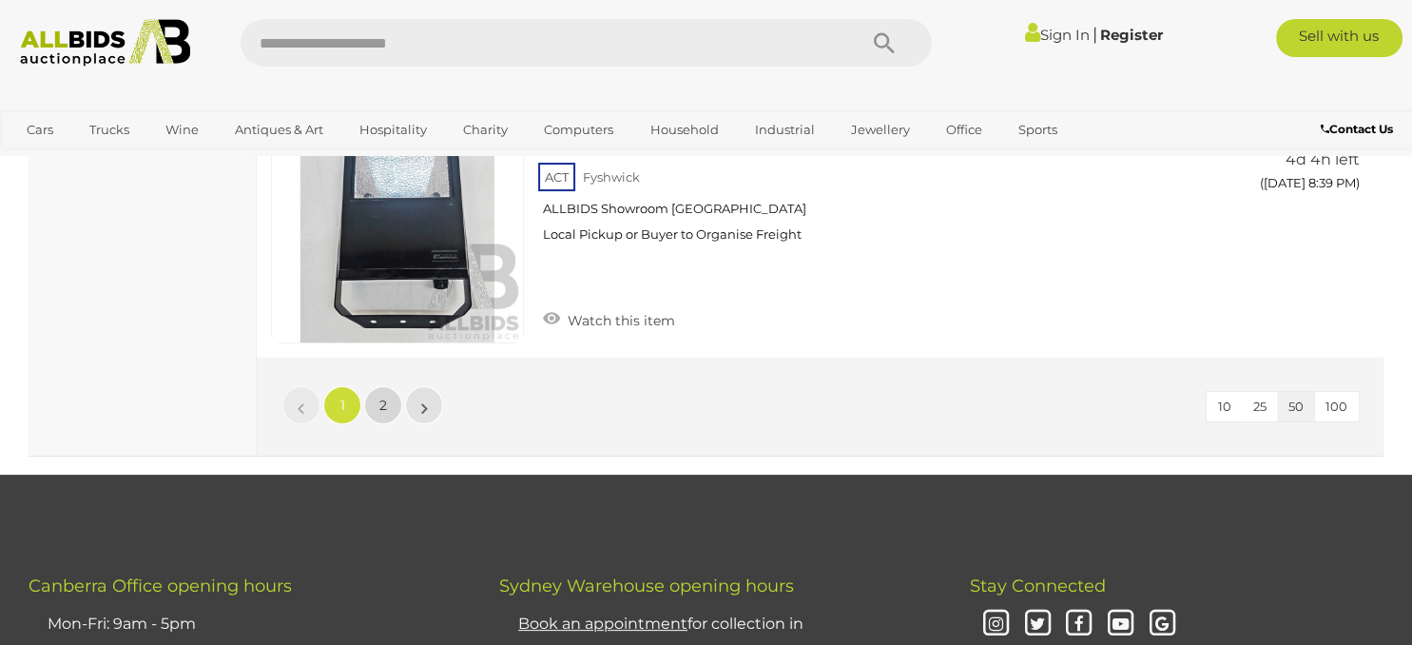
click at [388, 386] on link "2" at bounding box center [383, 405] width 38 height 38
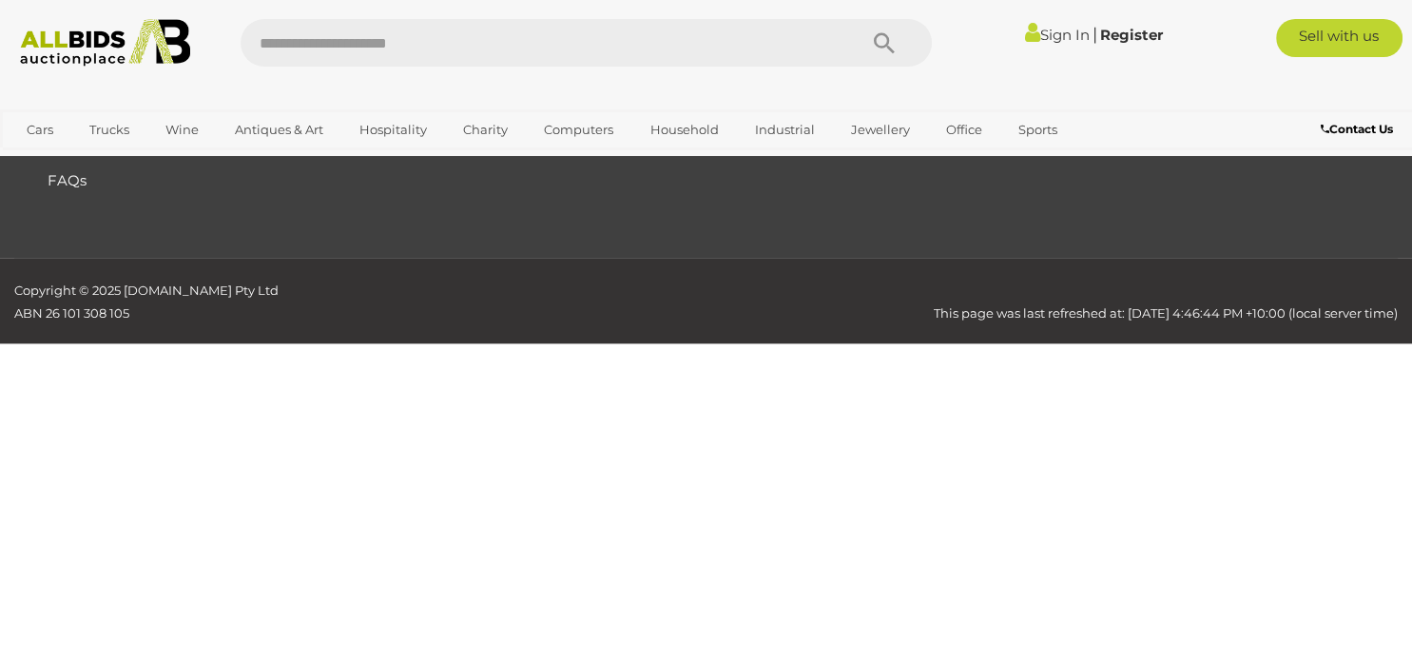
scroll to position [298, 0]
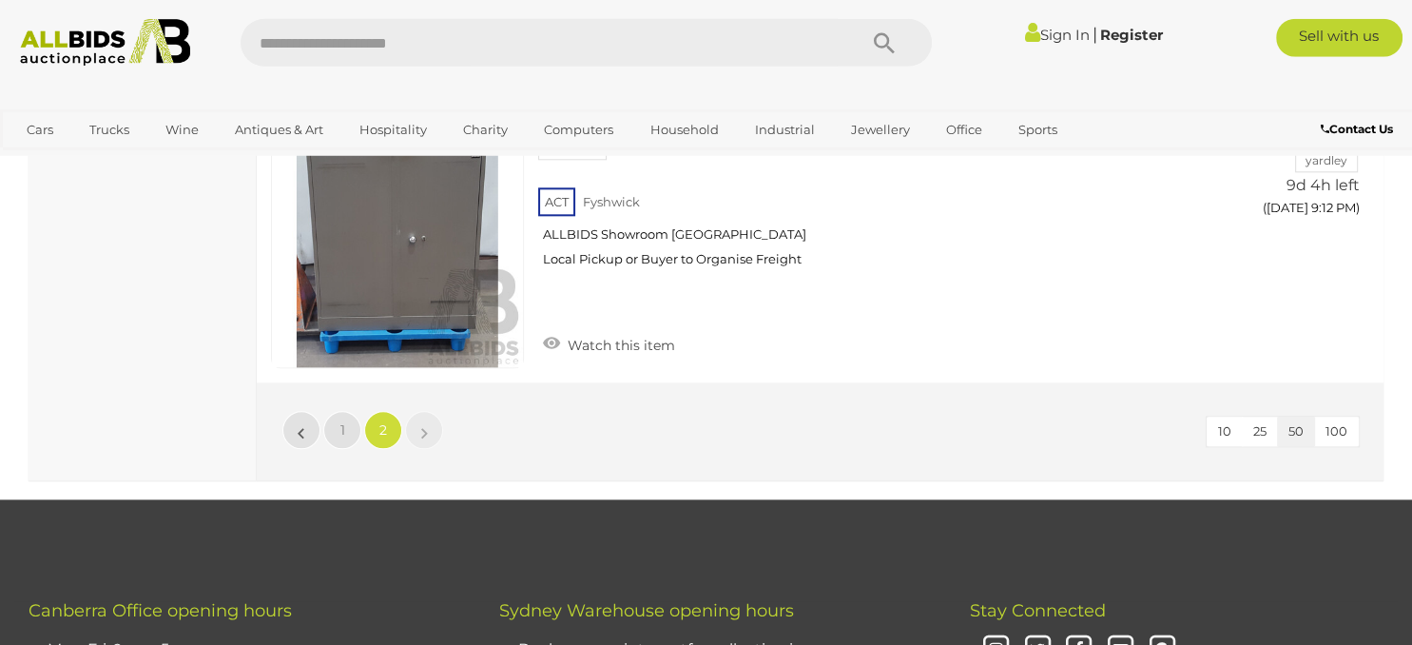
scroll to position [2122, 0]
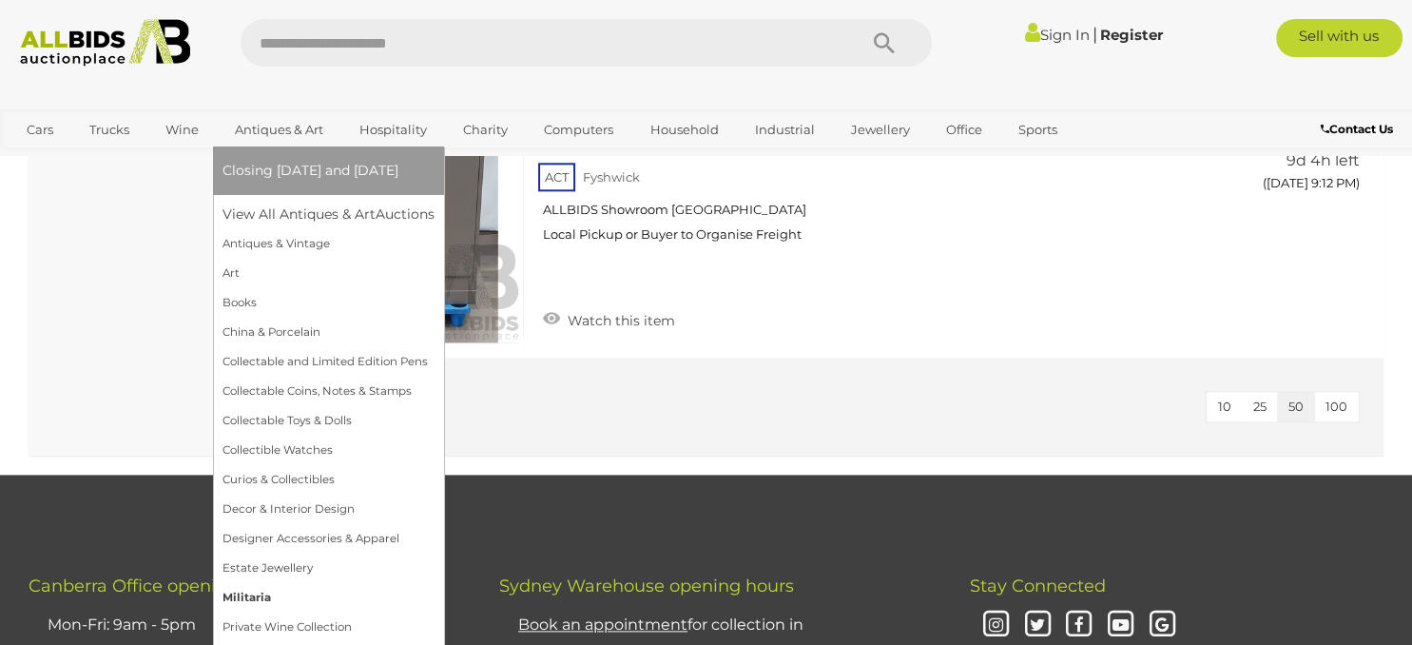
click at [265, 596] on link "Militaria" at bounding box center [329, 597] width 212 height 29
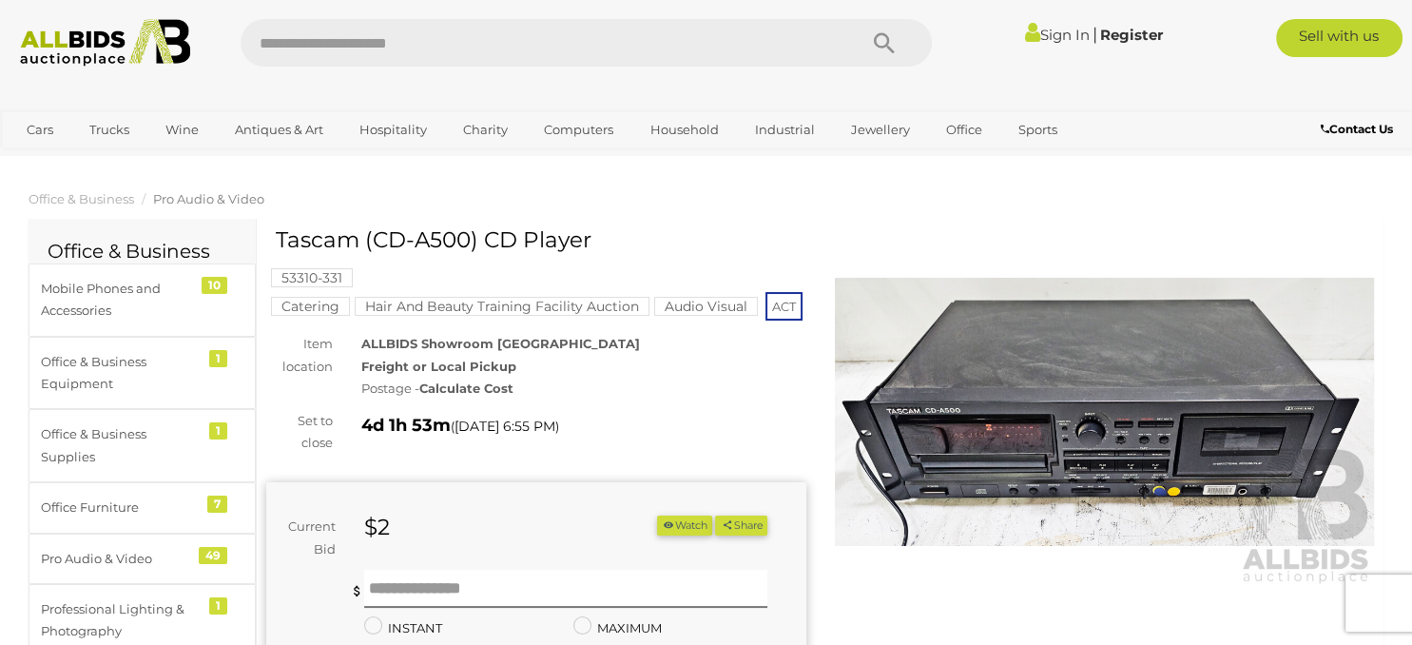
click at [1113, 417] on img at bounding box center [1105, 412] width 540 height 348
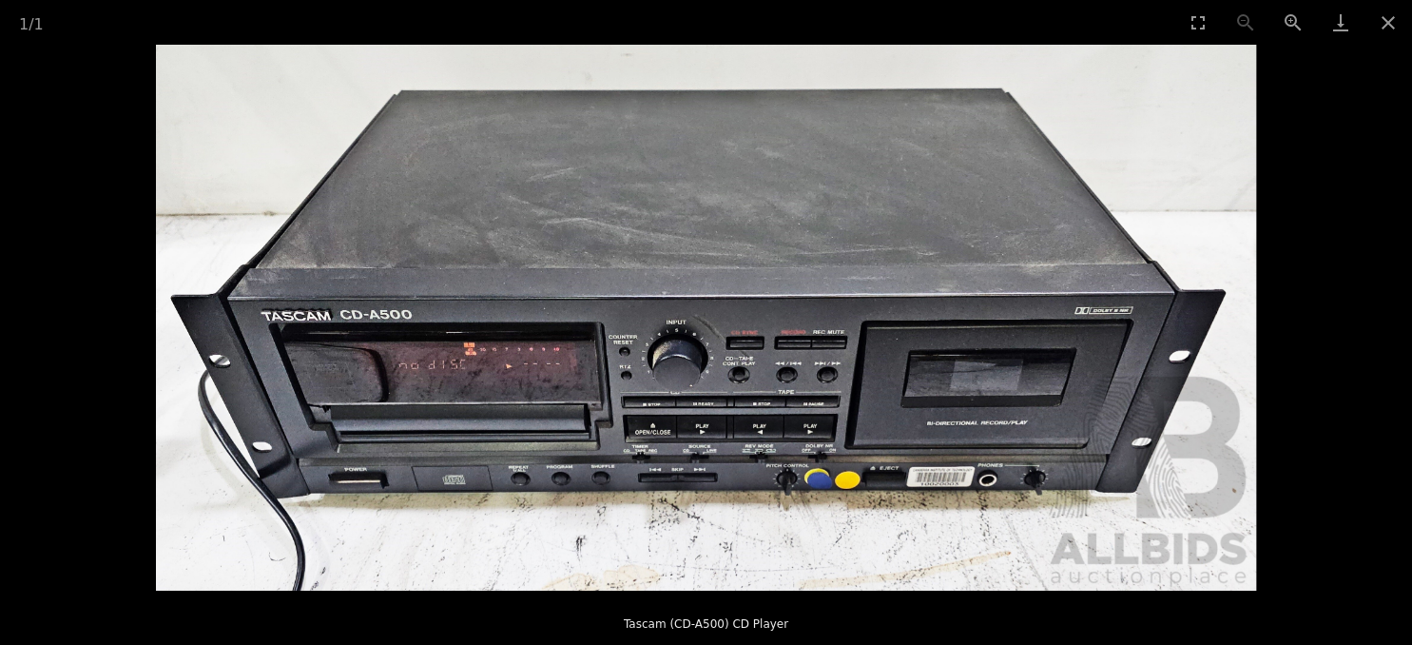
click at [1022, 472] on img at bounding box center [706, 318] width 1100 height 546
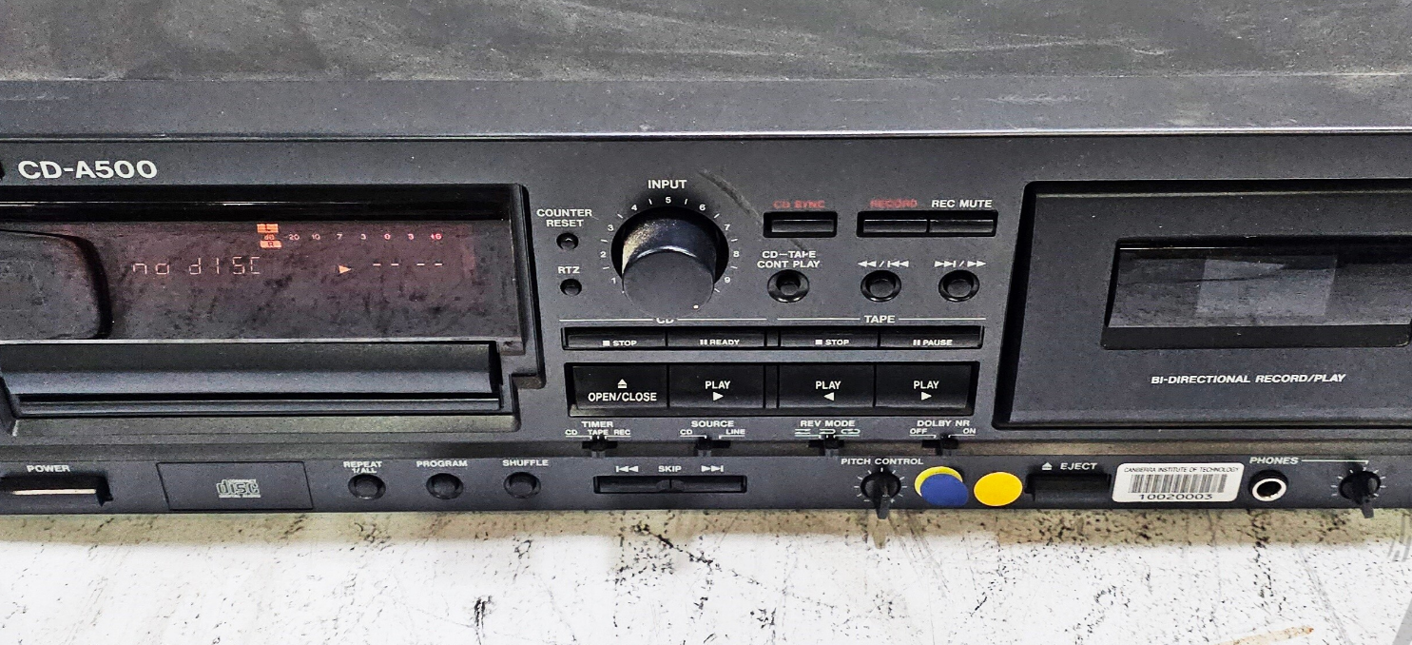
drag, startPoint x: 820, startPoint y: 382, endPoint x: 980, endPoint y: 401, distance: 160.9
click at [980, 401] on img at bounding box center [866, 318] width 1100 height 546
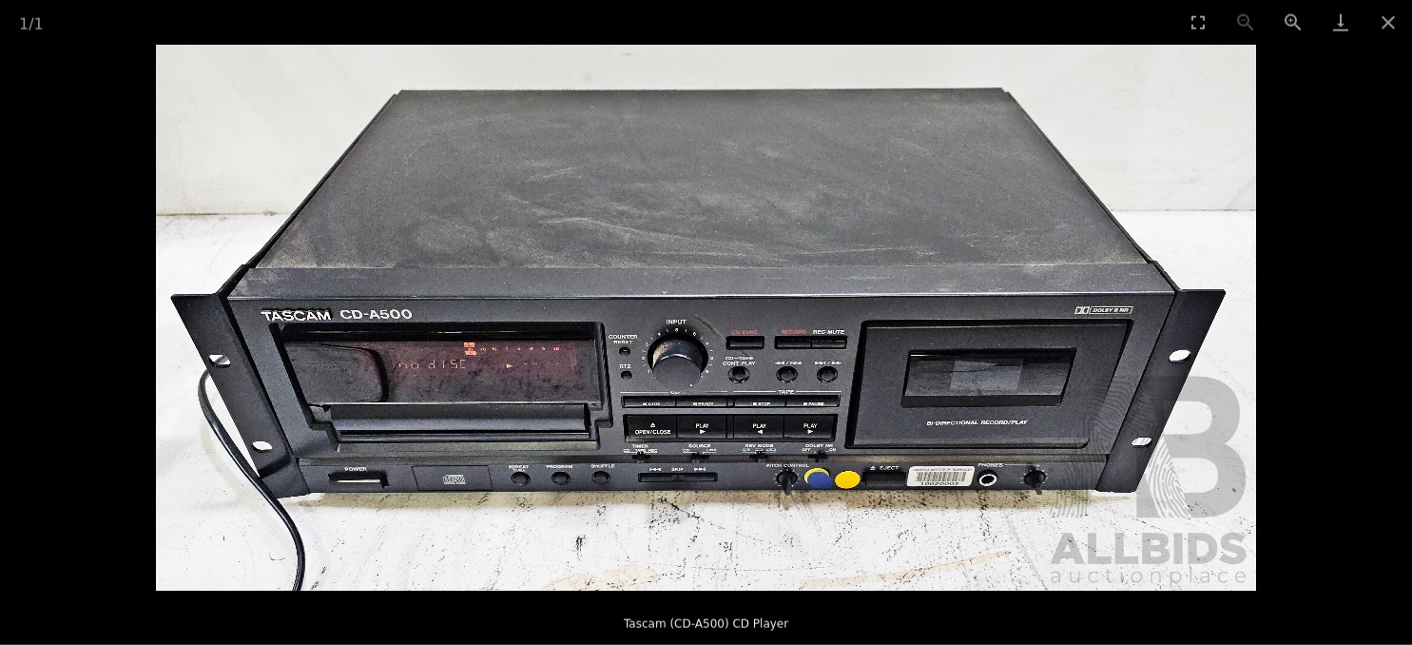
scroll to position [49, 0]
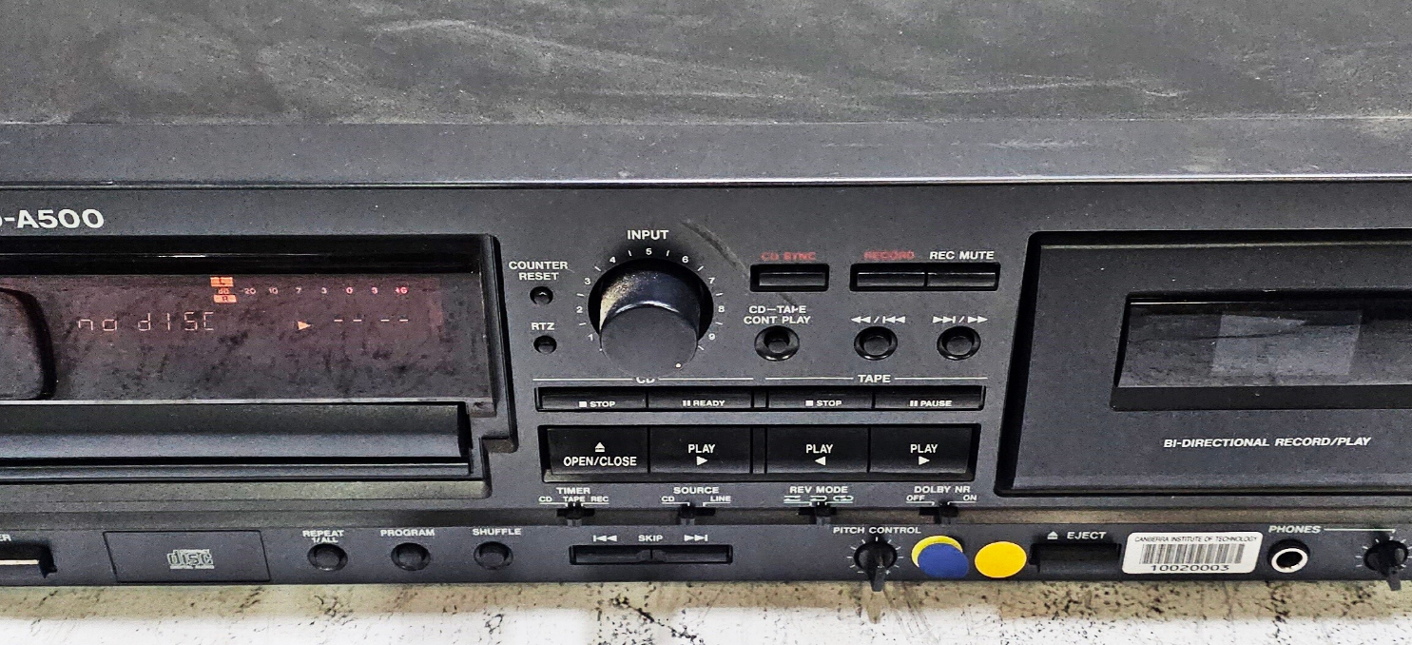
click at [703, 404] on img at bounding box center [706, 318] width 1100 height 546
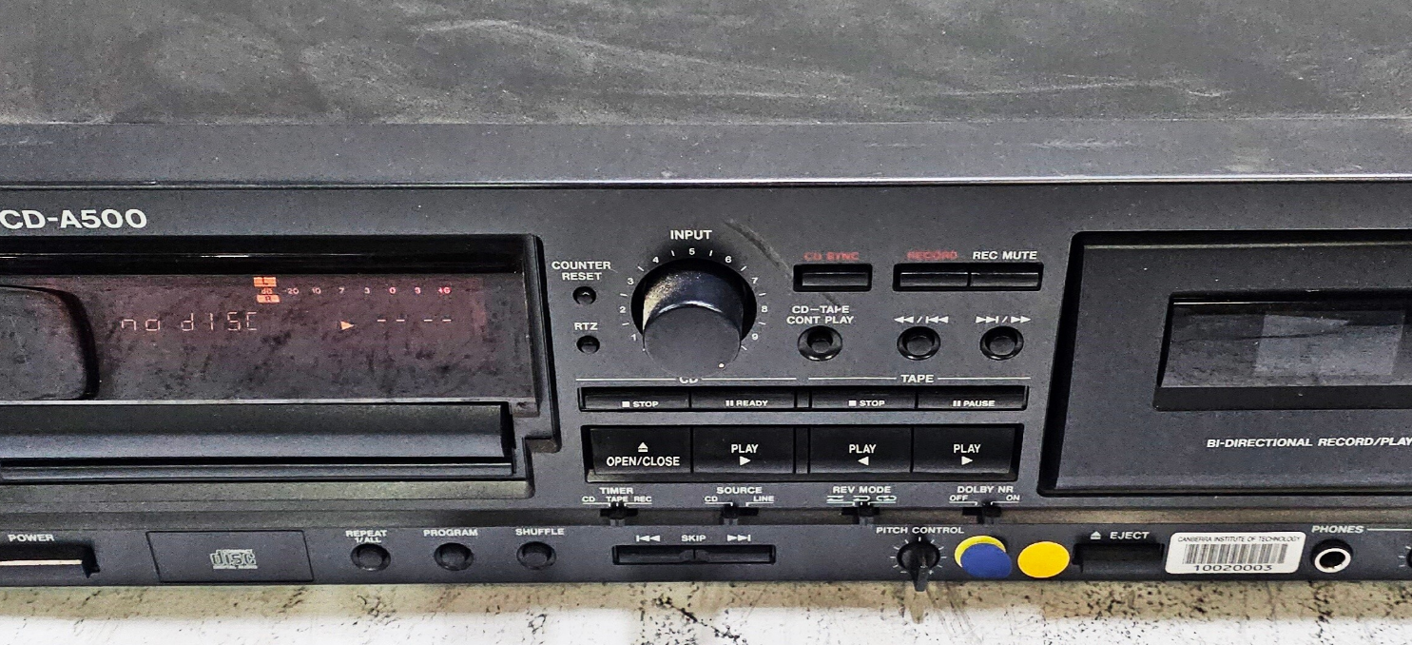
drag, startPoint x: 625, startPoint y: 364, endPoint x: 646, endPoint y: 336, distance: 35.4
click at [646, 336] on img at bounding box center [727, 318] width 1100 height 546
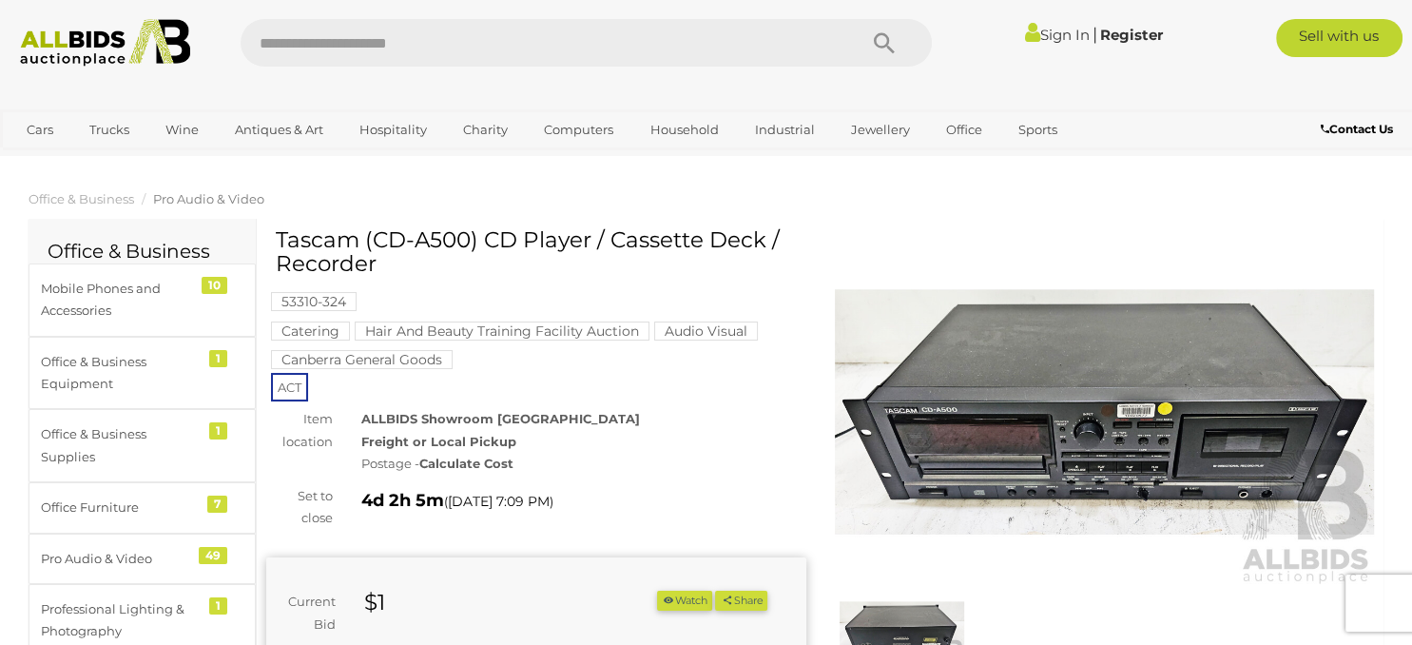
click at [1132, 358] on img at bounding box center [1105, 412] width 540 height 348
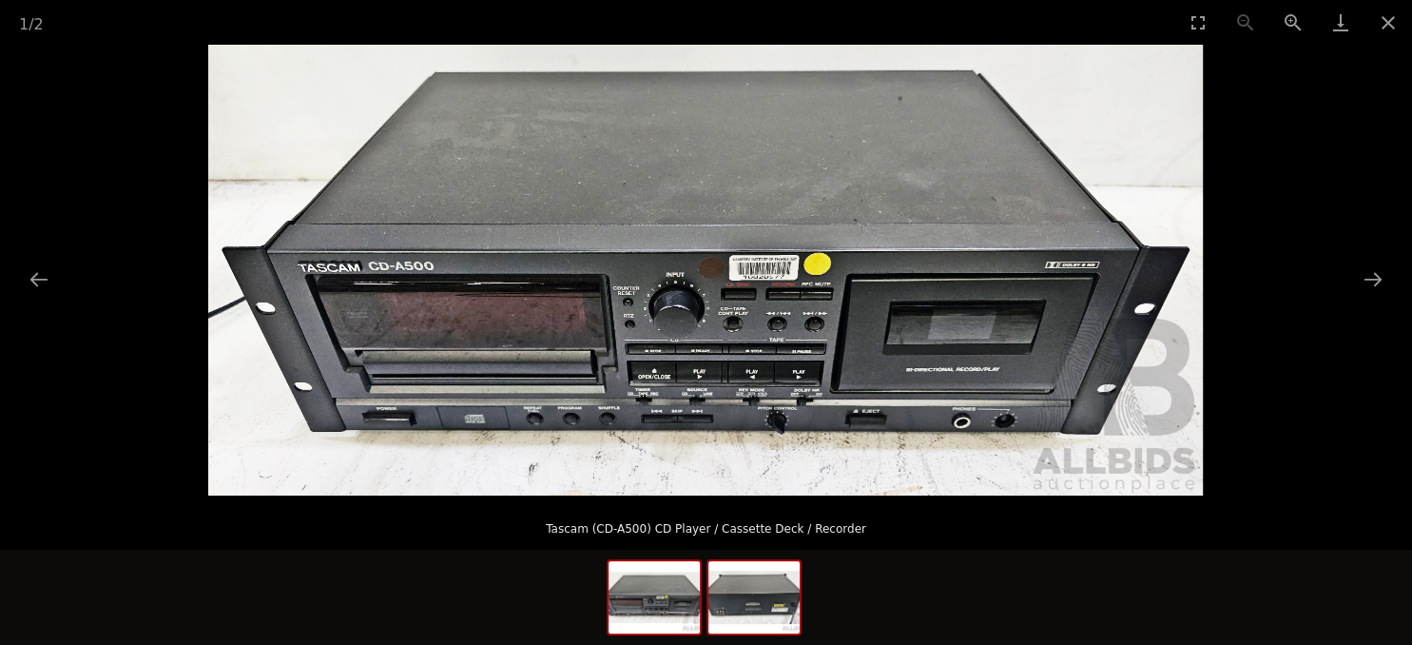
click at [731, 592] on img at bounding box center [754, 597] width 91 height 72
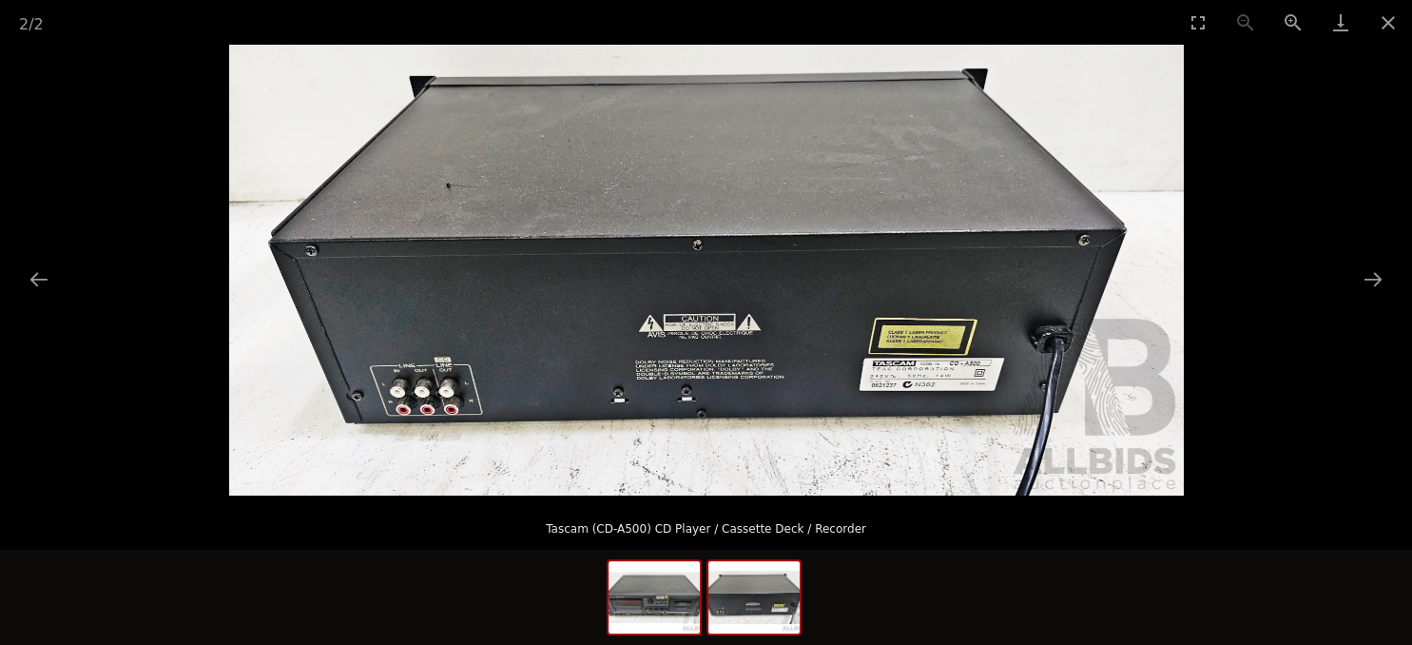
click at [634, 628] on img at bounding box center [654, 597] width 91 height 72
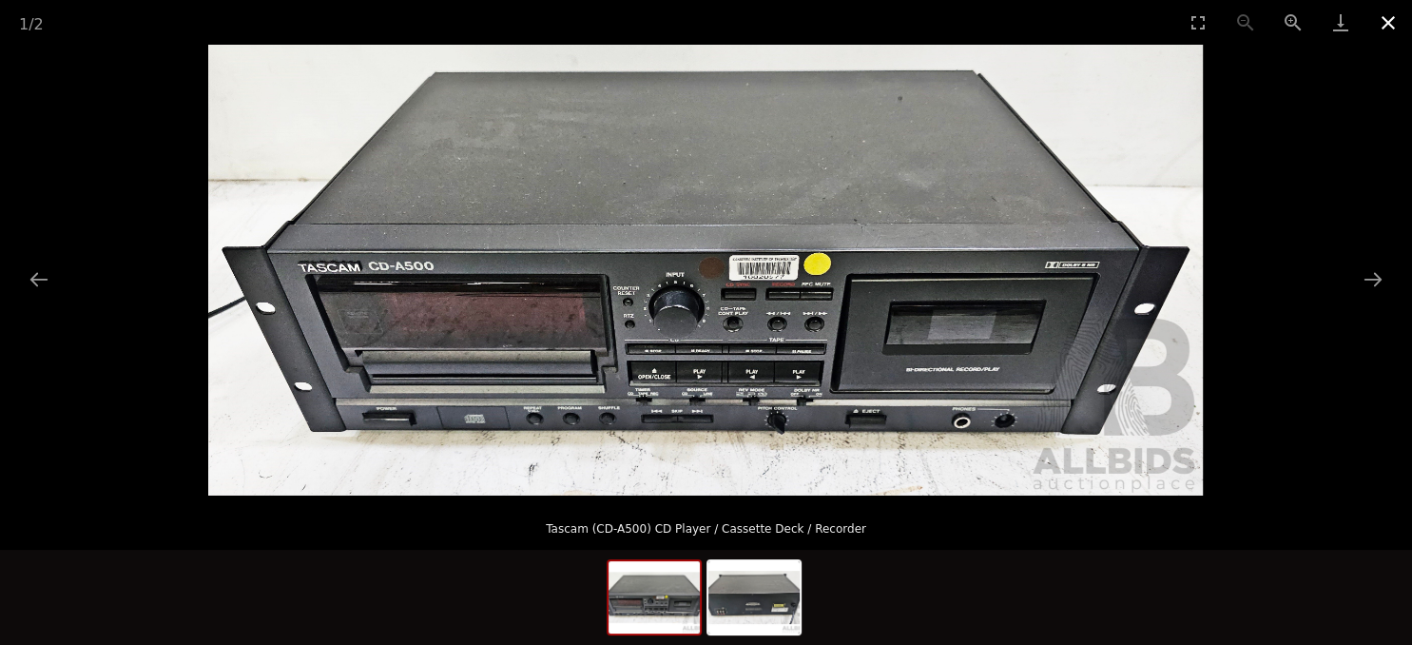
click at [1383, 25] on button "Close gallery" at bounding box center [1389, 22] width 48 height 45
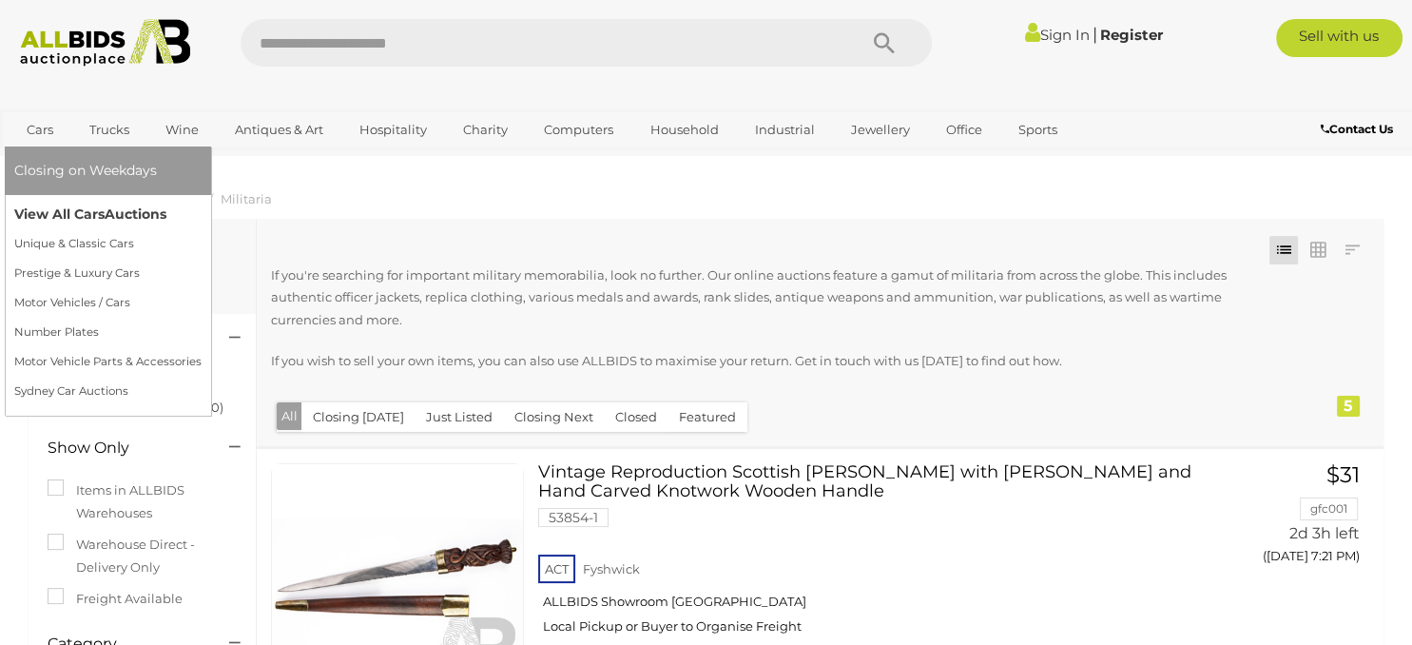
click at [110, 215] on span "Auctions" at bounding box center [136, 213] width 62 height 17
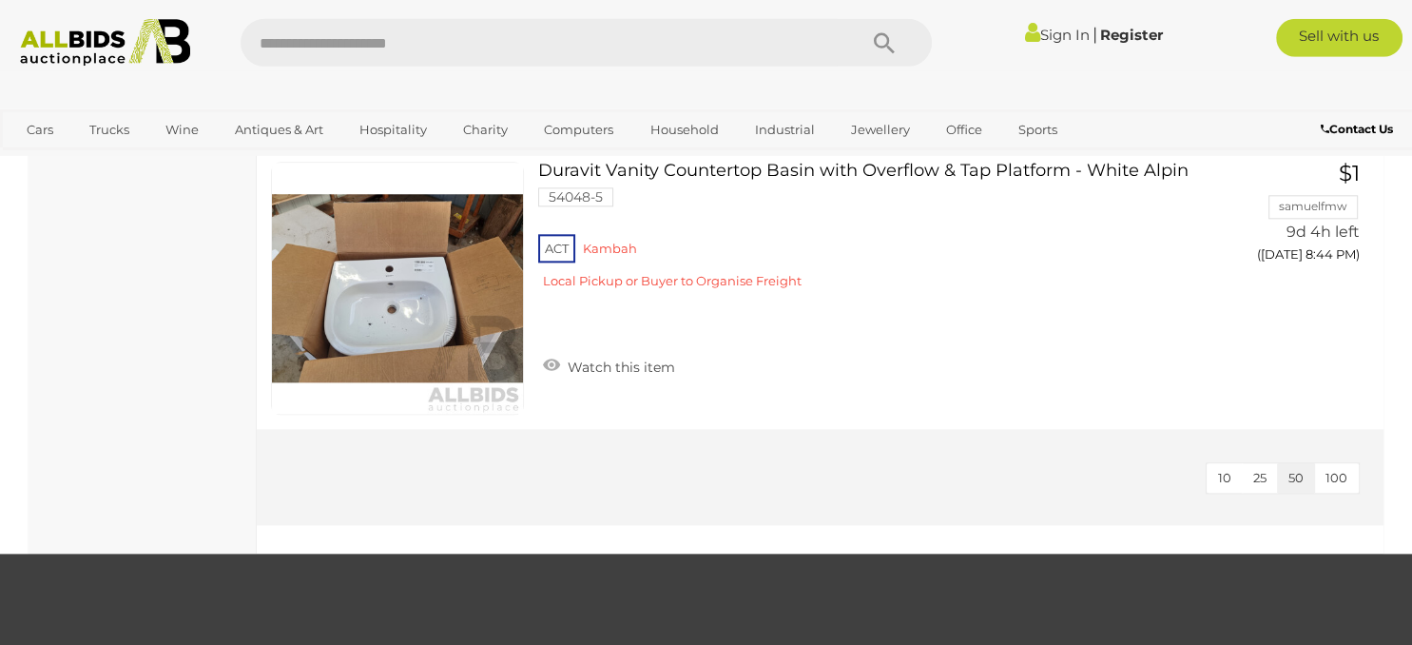
scroll to position [2142, 0]
